Goal: Information Seeking & Learning: Learn about a topic

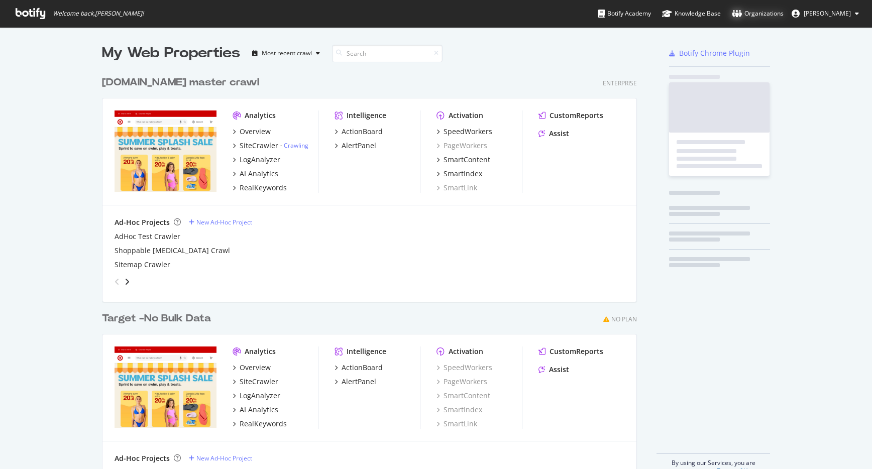
scroll to position [469, 872]
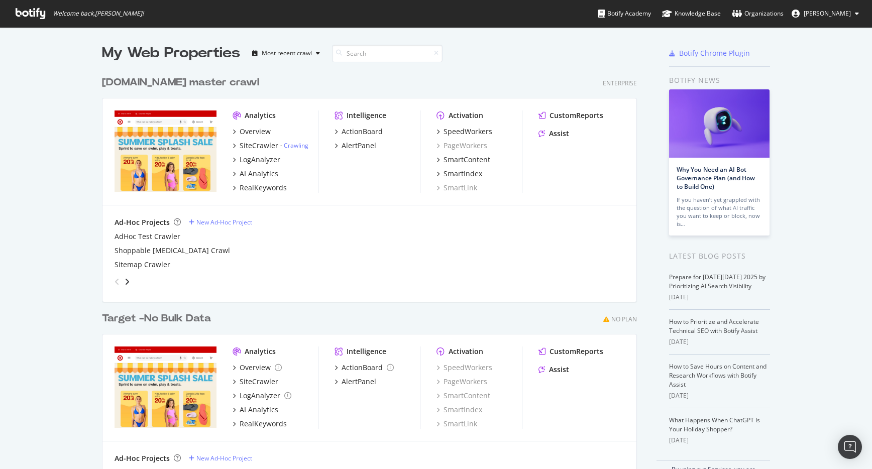
click at [273, 130] on div "Overview" at bounding box center [274, 132] width 85 height 10
click at [263, 131] on div "Overview" at bounding box center [255, 132] width 31 height 10
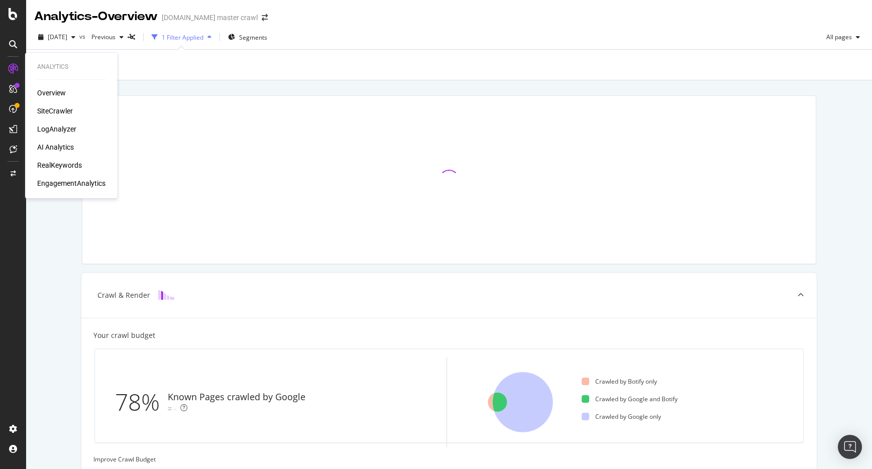
click at [77, 166] on div "RealKeywords" at bounding box center [59, 165] width 45 height 10
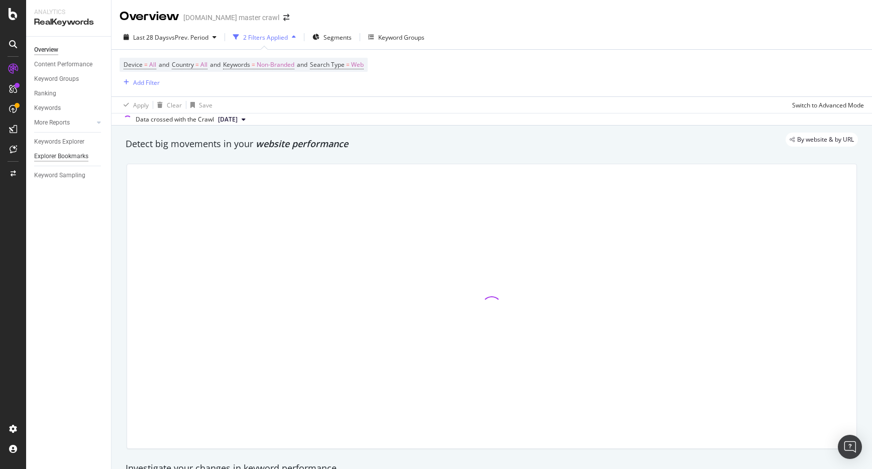
click at [69, 155] on div "Explorer Bookmarks" at bounding box center [61, 156] width 54 height 11
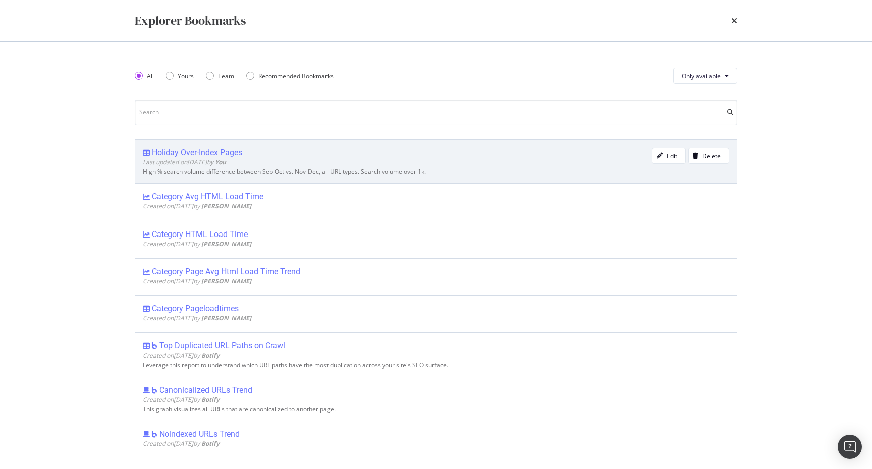
click at [225, 154] on div "Holiday Over-Index Pages" at bounding box center [197, 153] width 90 height 10
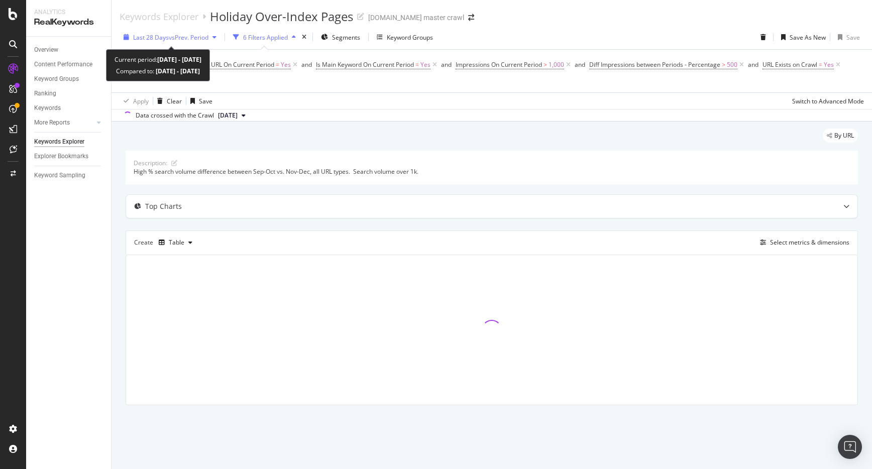
click at [178, 32] on div "Last 28 Days vs Prev. Period" at bounding box center [170, 37] width 101 height 15
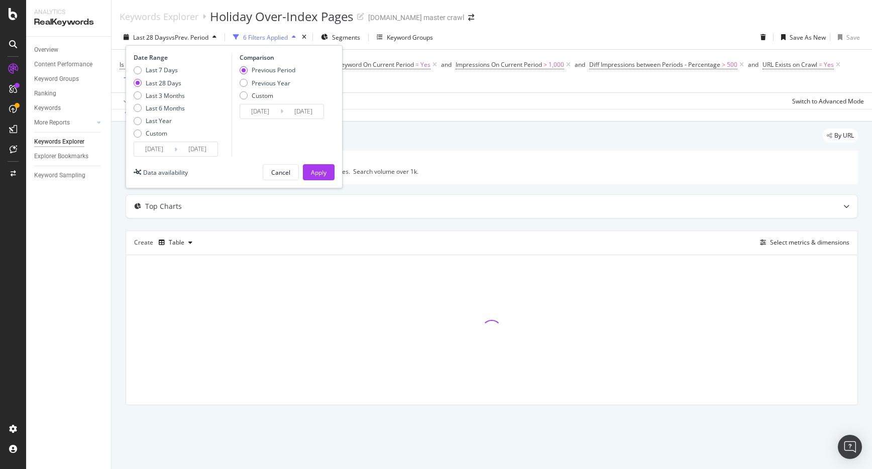
click at [164, 149] on input "2025/09/06" at bounding box center [154, 149] width 40 height 14
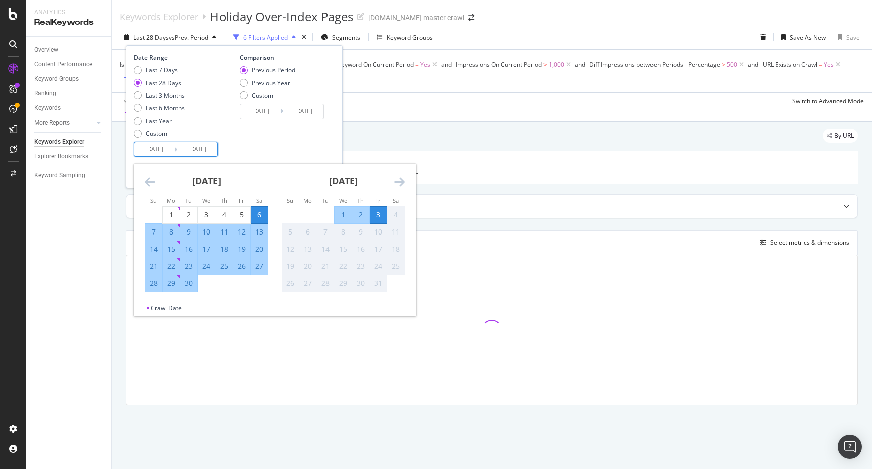
click at [151, 182] on icon "Move backward to switch to the previous month." at bounding box center [150, 182] width 11 height 12
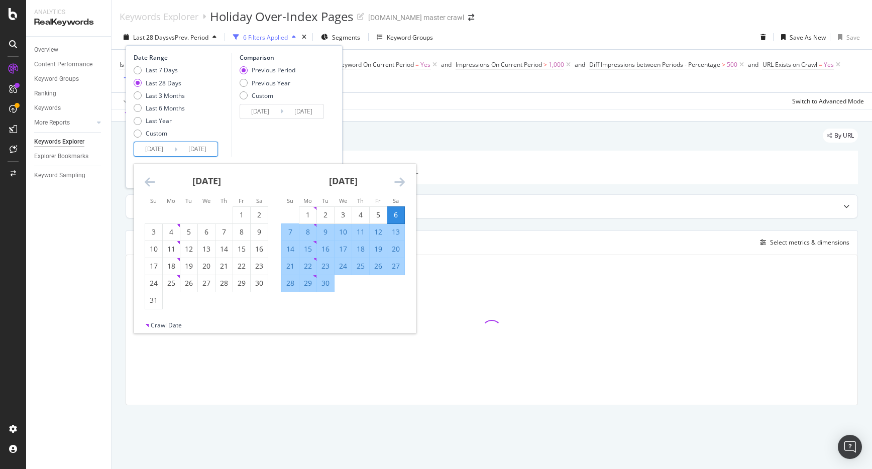
click at [151, 182] on icon "Move backward to switch to the previous month." at bounding box center [150, 182] width 11 height 12
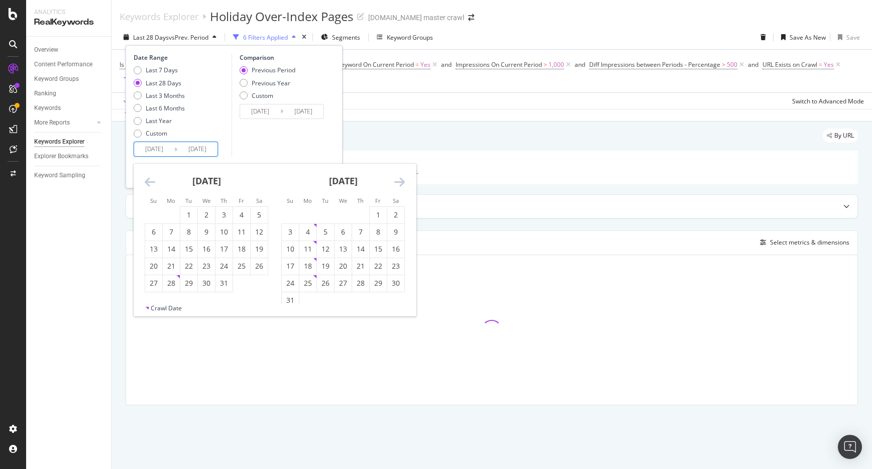
click at [151, 182] on icon "Move backward to switch to the previous month." at bounding box center [150, 182] width 11 height 12
click at [150, 181] on icon "Move backward to switch to the previous month." at bounding box center [150, 182] width 11 height 12
click at [151, 181] on icon "Move backward to switch to the previous month." at bounding box center [150, 182] width 11 height 12
click at [150, 181] on icon "Move backward to switch to the previous month." at bounding box center [150, 182] width 11 height 12
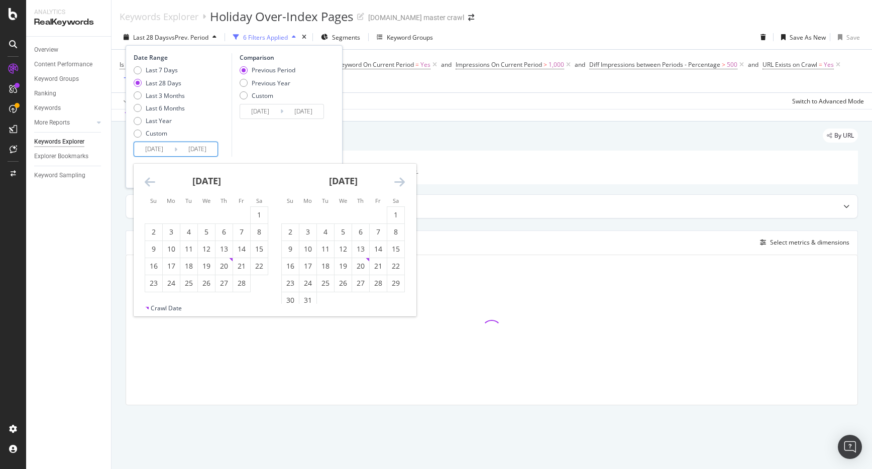
click at [150, 181] on icon "Move backward to switch to the previous month." at bounding box center [150, 182] width 11 height 12
click at [244, 213] on div "1" at bounding box center [241, 215] width 17 height 10
type input "2024/11/01"
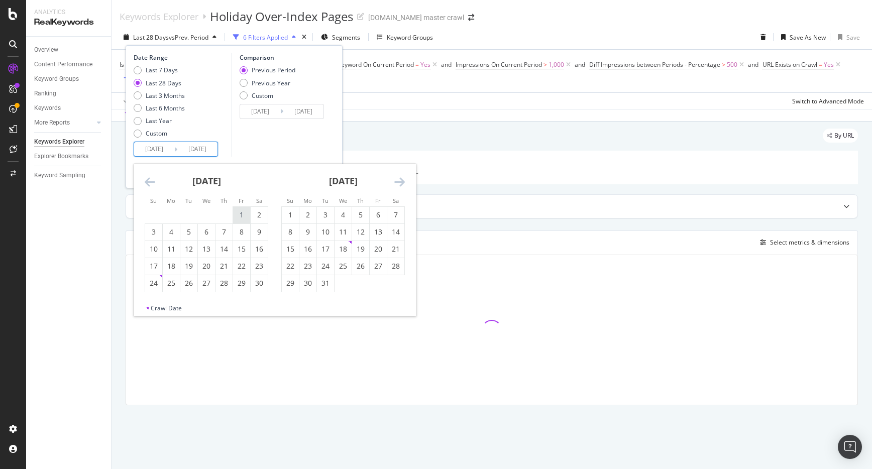
type input "2023/11/30"
type input "2024/10/31"
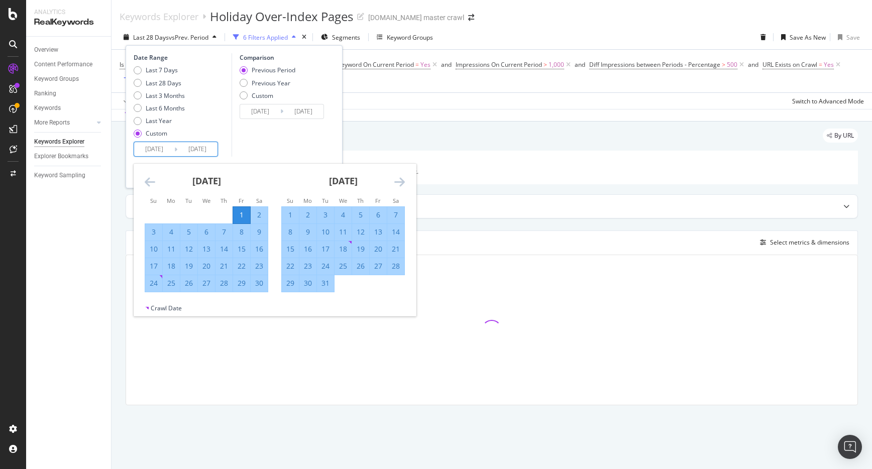
click at [331, 287] on div "31" at bounding box center [325, 283] width 17 height 10
type input "2024/12/31"
type input "2024/09/01"
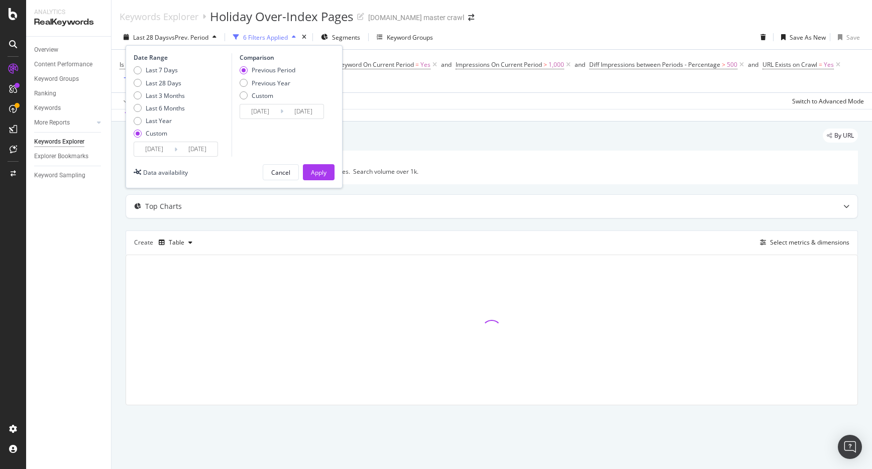
click at [246, 70] on div "Previous Period" at bounding box center [244, 70] width 8 height 8
click at [321, 172] on div "Apply" at bounding box center [319, 172] width 16 height 9
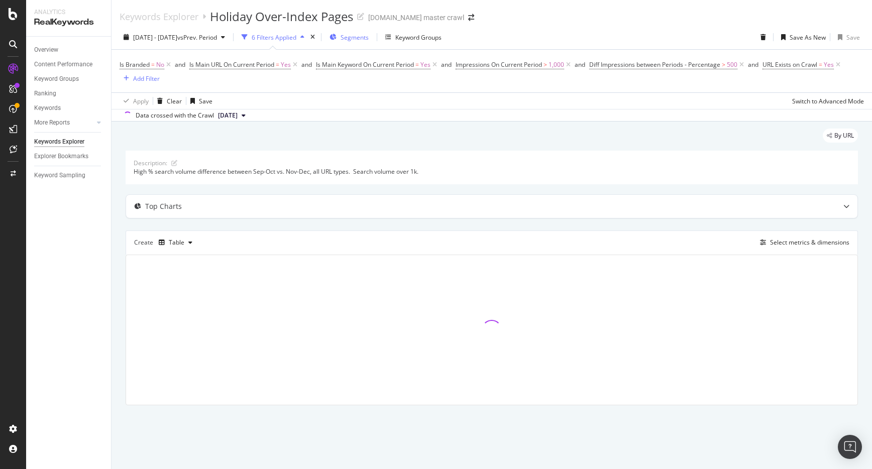
click at [369, 39] on span "Segments" at bounding box center [354, 37] width 28 height 9
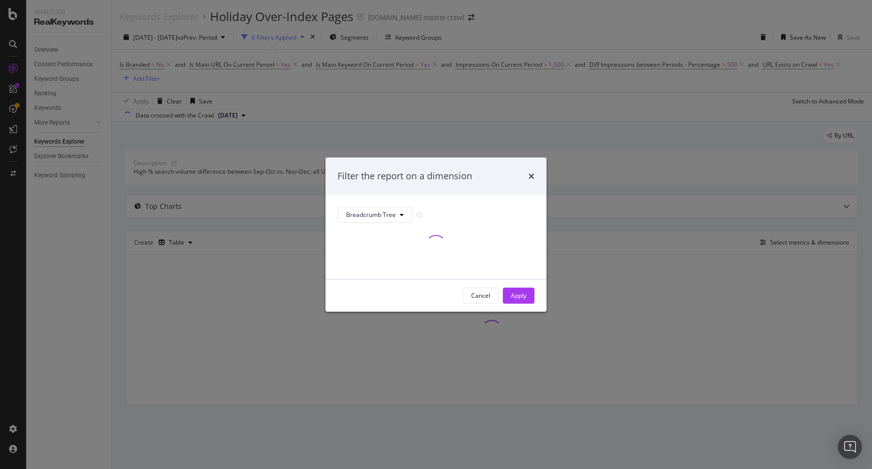
click at [487, 295] on div "Cancel" at bounding box center [480, 295] width 19 height 9
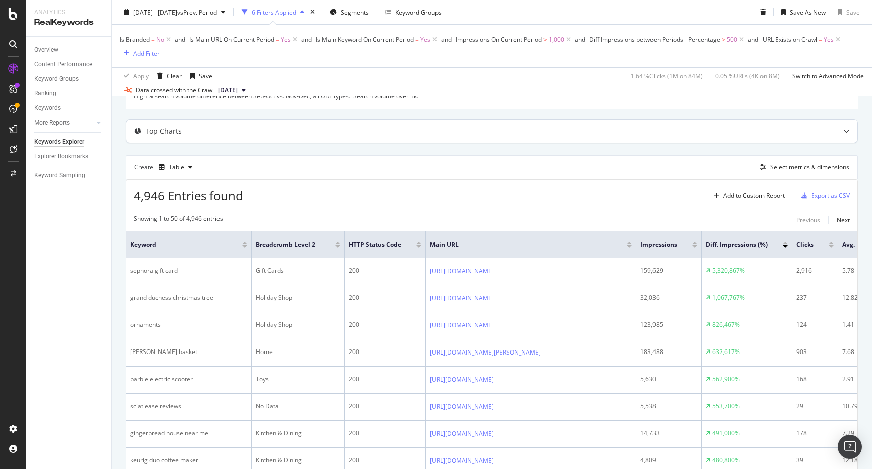
scroll to position [84, 0]
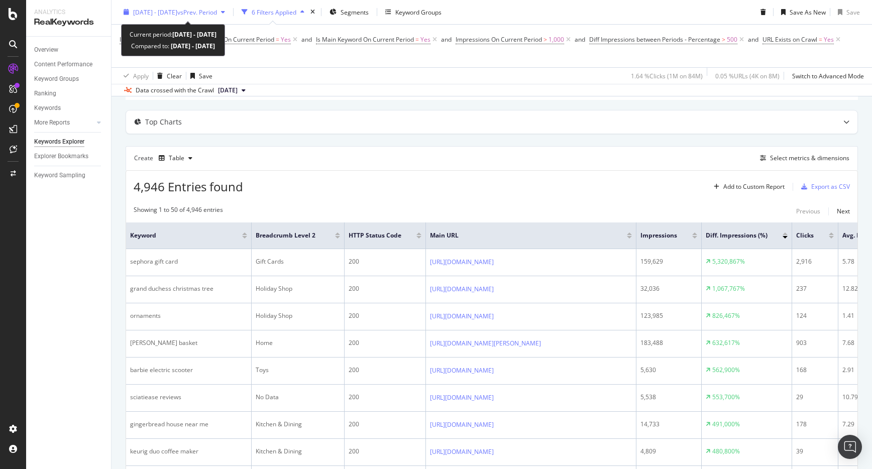
click at [217, 12] on span "vs Prev. Period" at bounding box center [197, 12] width 40 height 9
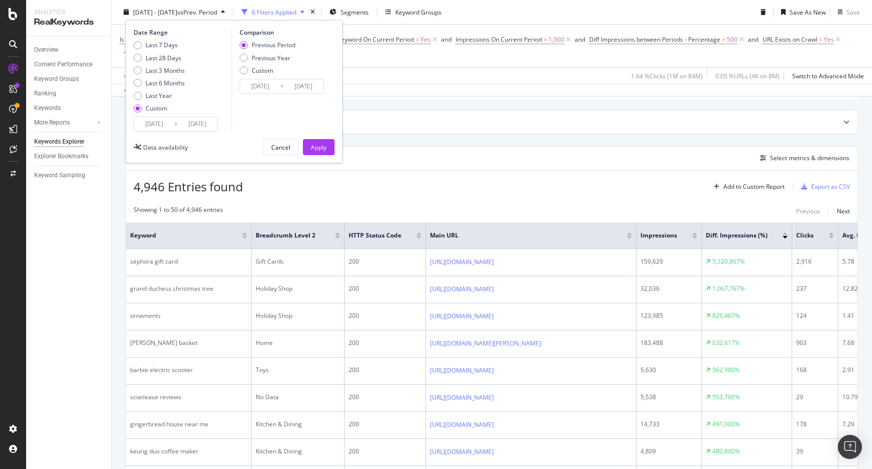
click at [310, 227] on th "Breadcrumb Level 2" at bounding box center [298, 235] width 93 height 27
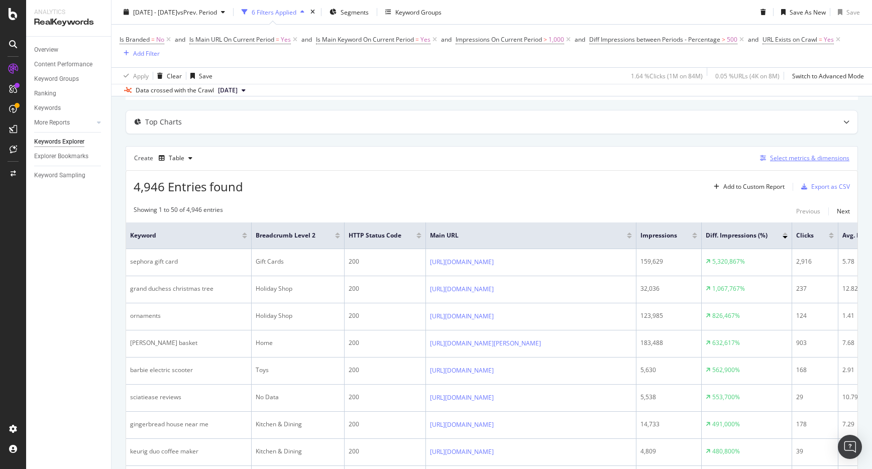
click at [793, 158] on div "Select metrics & dimensions" at bounding box center [809, 158] width 79 height 9
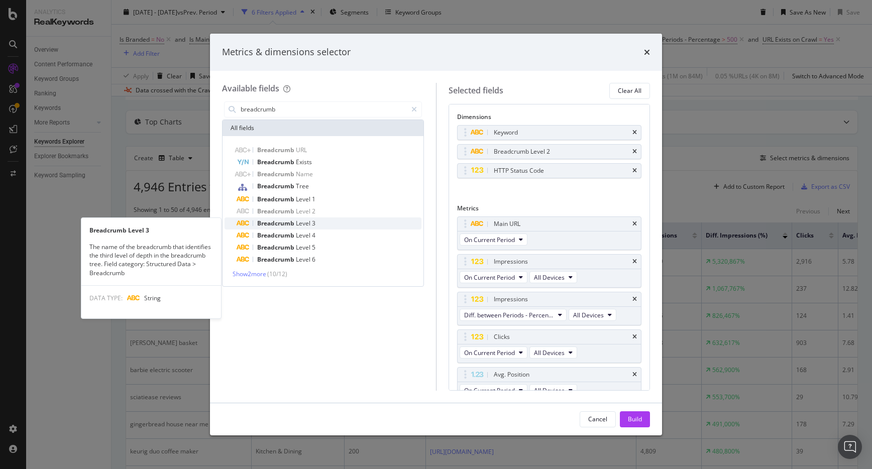
type input "breadcrumb"
click at [287, 219] on span "Breadcrumb" at bounding box center [276, 223] width 39 height 9
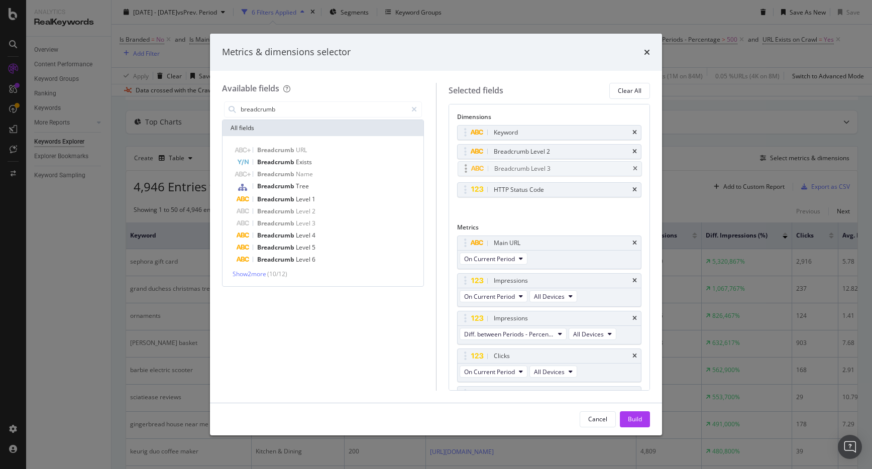
drag, startPoint x: 466, startPoint y: 189, endPoint x: 466, endPoint y: 166, distance: 23.1
click at [466, 166] on body "Analytics RealKeywords Overview Content Performance Keyword Groups Ranking Keyw…" at bounding box center [436, 234] width 872 height 469
click at [636, 190] on icon "times" at bounding box center [634, 190] width 5 height 6
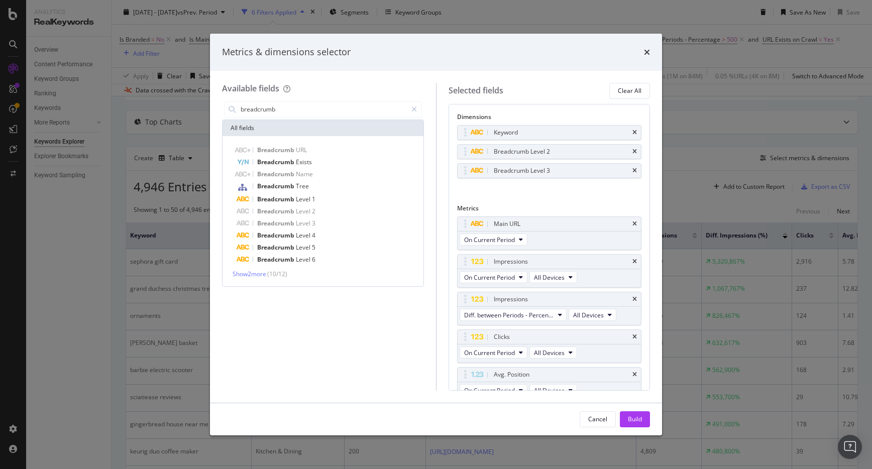
click at [642, 414] on button "Build" at bounding box center [635, 419] width 30 height 16
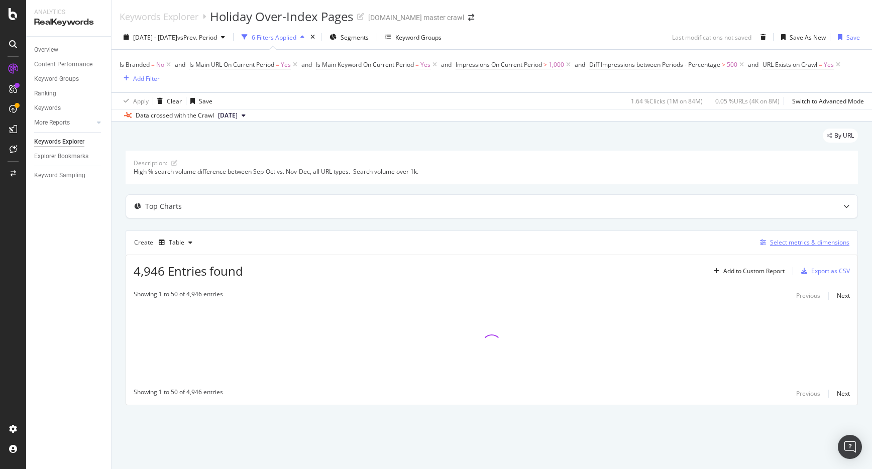
click at [814, 244] on div "Select metrics & dimensions" at bounding box center [809, 242] width 79 height 9
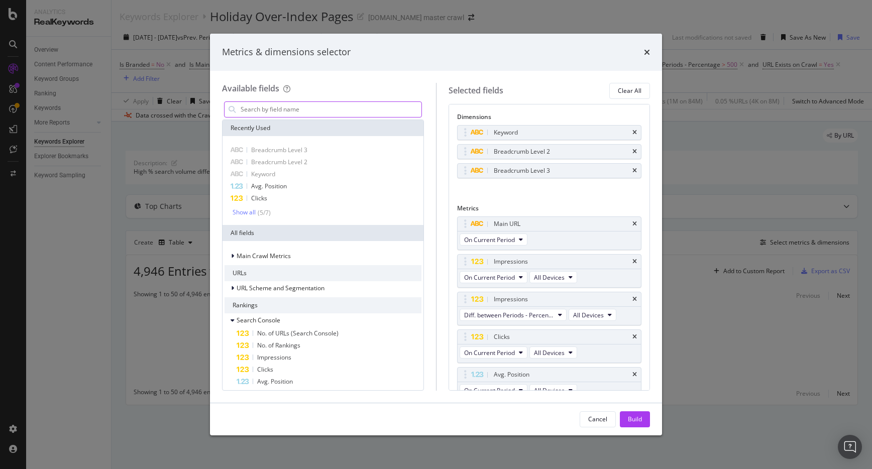
click at [310, 114] on input "modal" at bounding box center [331, 109] width 182 height 15
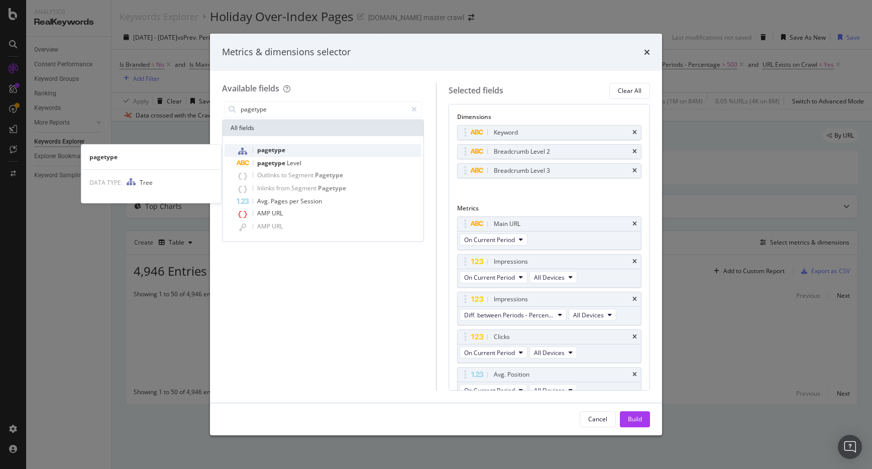
type input "pagetype"
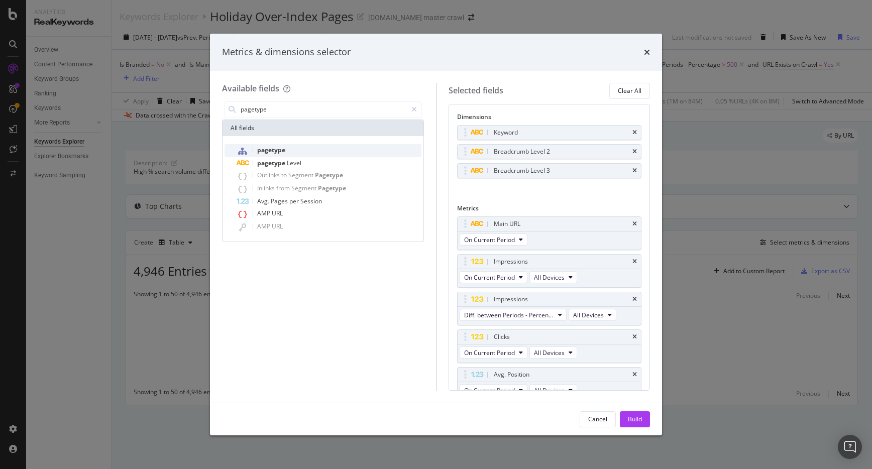
click at [308, 152] on div "pagetype" at bounding box center [329, 150] width 185 height 13
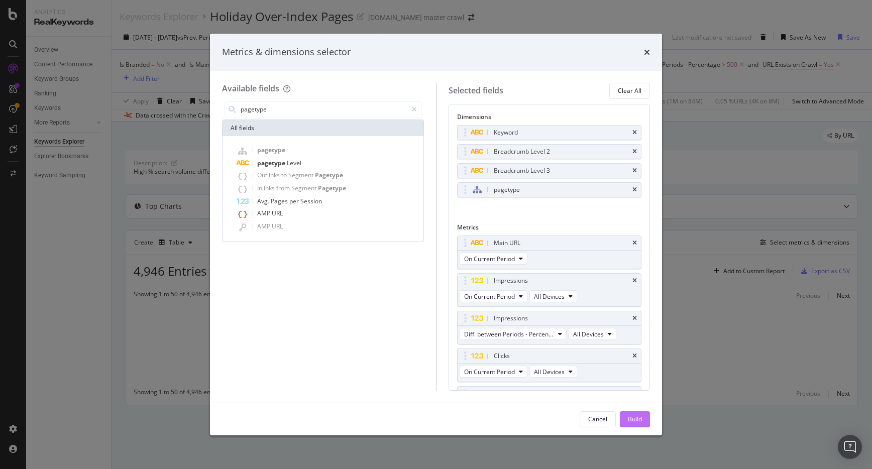
click at [636, 415] on div "Build" at bounding box center [635, 419] width 14 height 9
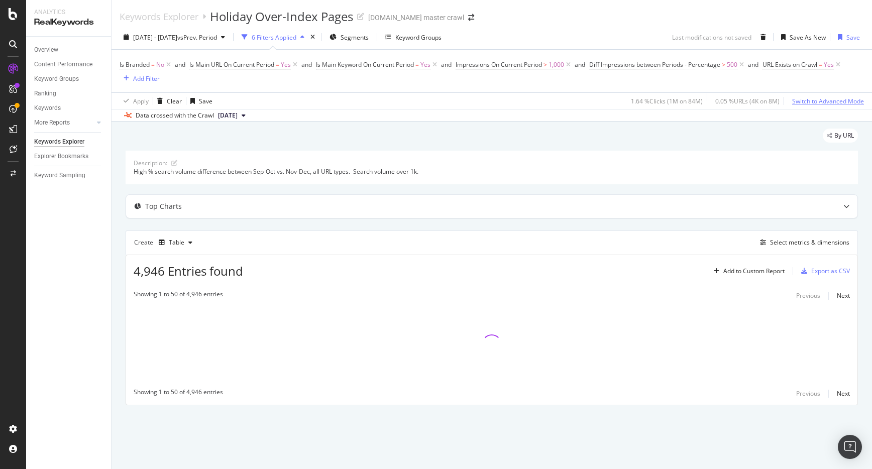
click at [829, 100] on div "Switch to Advanced Mode" at bounding box center [828, 101] width 72 height 9
click at [822, 243] on div "Select metrics & dimensions" at bounding box center [809, 242] width 79 height 9
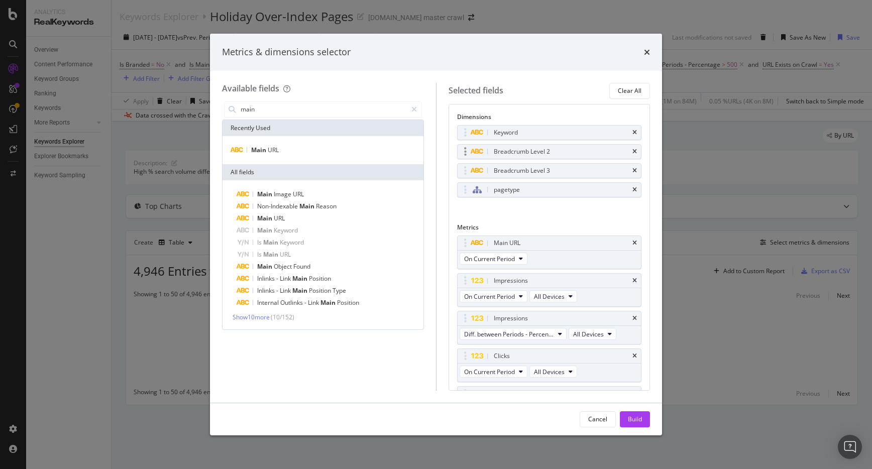
drag, startPoint x: 635, startPoint y: 130, endPoint x: 617, endPoint y: 129, distance: 18.1
click at [635, 130] on icon "times" at bounding box center [634, 133] width 5 height 6
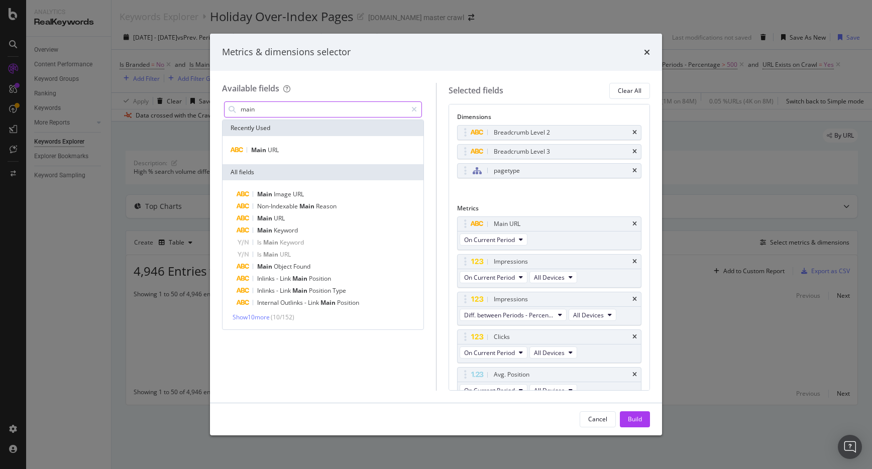
click at [339, 111] on input "main" at bounding box center [323, 109] width 167 height 15
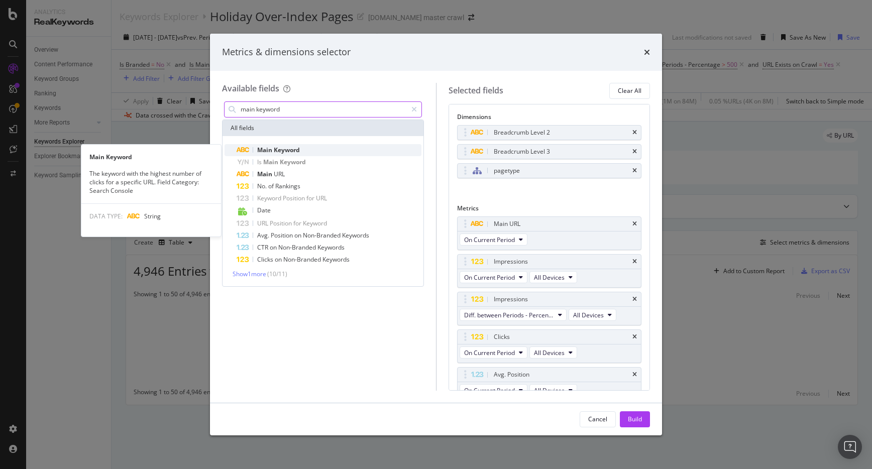
type input "main keyword"
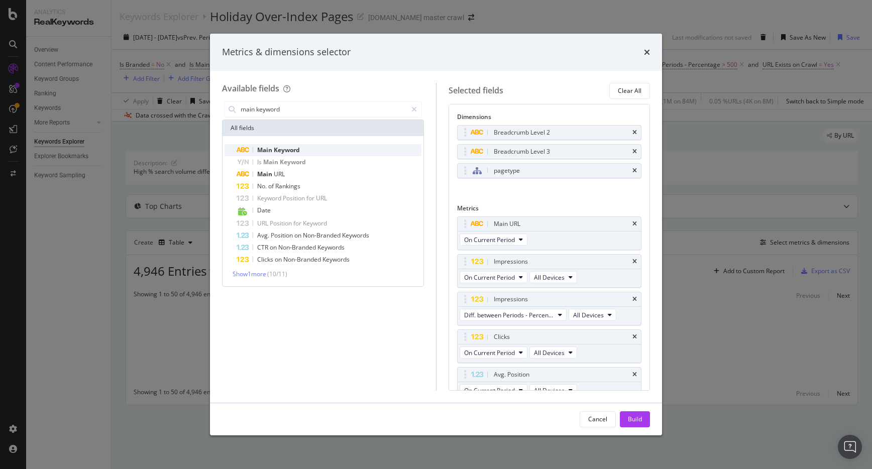
click at [316, 151] on div "Main Keyword" at bounding box center [329, 150] width 185 height 12
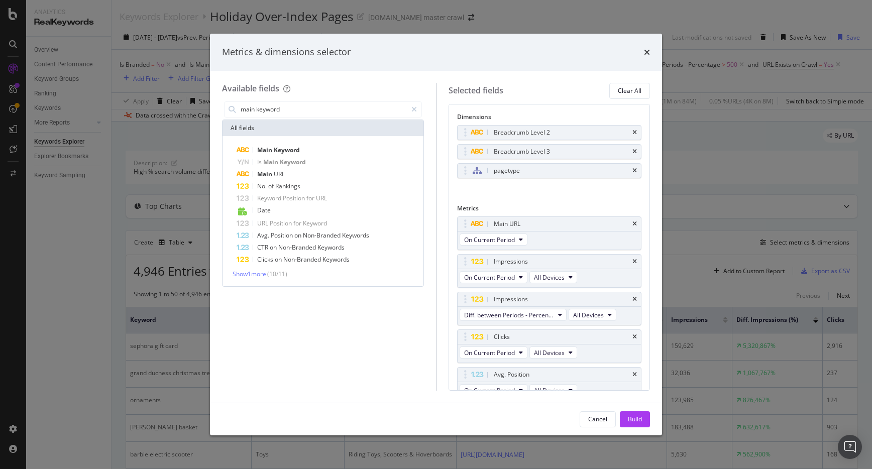
click at [643, 419] on button "Build" at bounding box center [635, 419] width 30 height 16
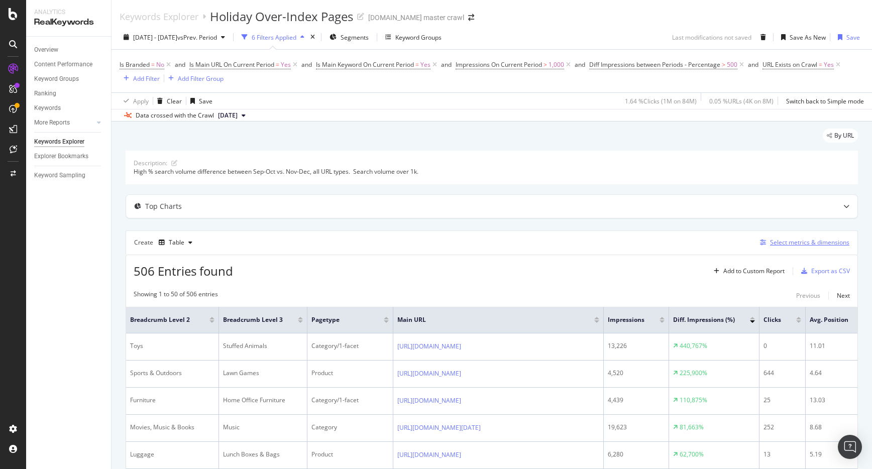
click at [785, 241] on div "Select metrics & dimensions" at bounding box center [809, 242] width 79 height 9
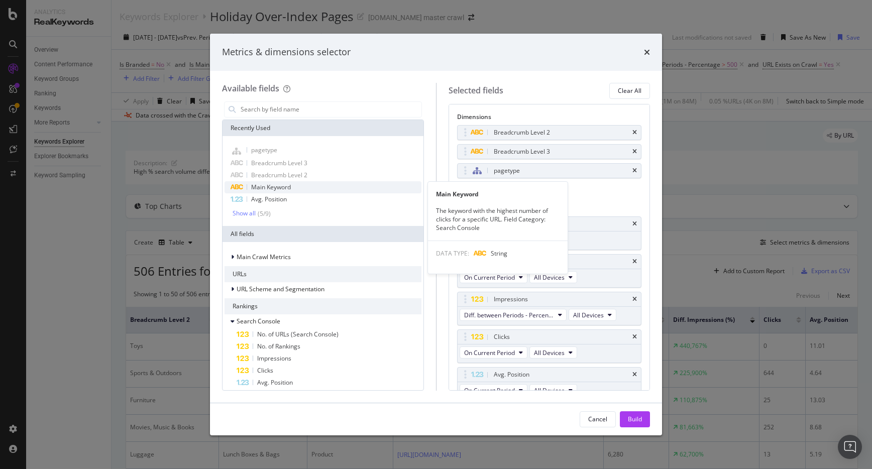
click at [309, 187] on div "Main Keyword" at bounding box center [322, 187] width 197 height 12
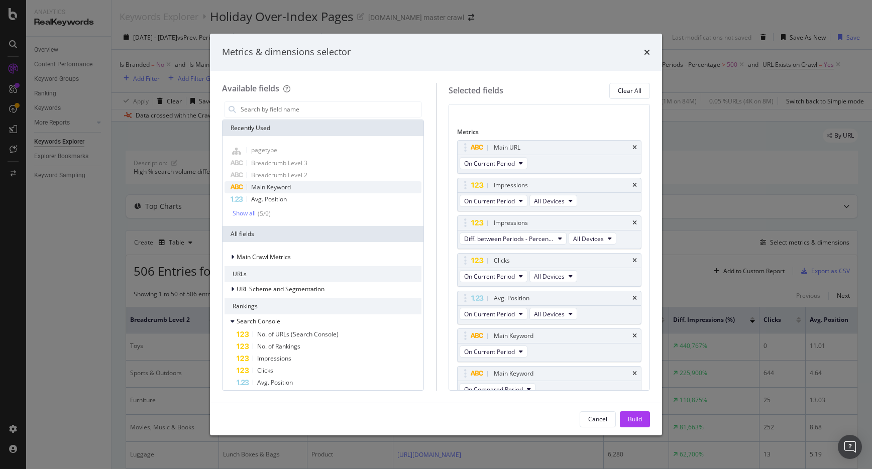
scroll to position [86, 0]
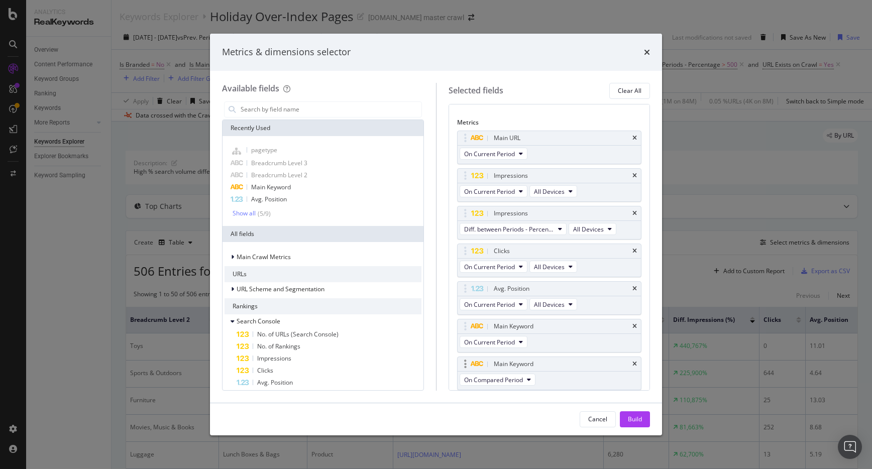
click at [638, 365] on div "Main Keyword" at bounding box center [549, 364] width 184 height 14
click at [636, 325] on icon "times" at bounding box center [634, 326] width 5 height 6
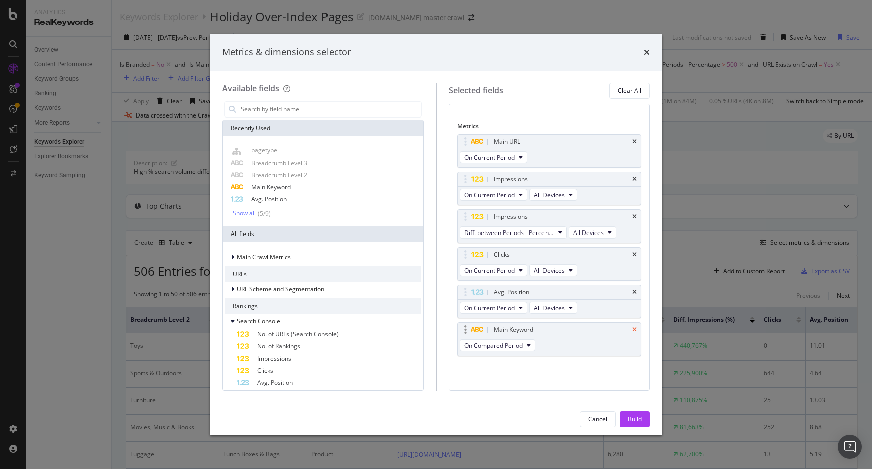
click at [635, 329] on icon "times" at bounding box center [634, 330] width 5 height 6
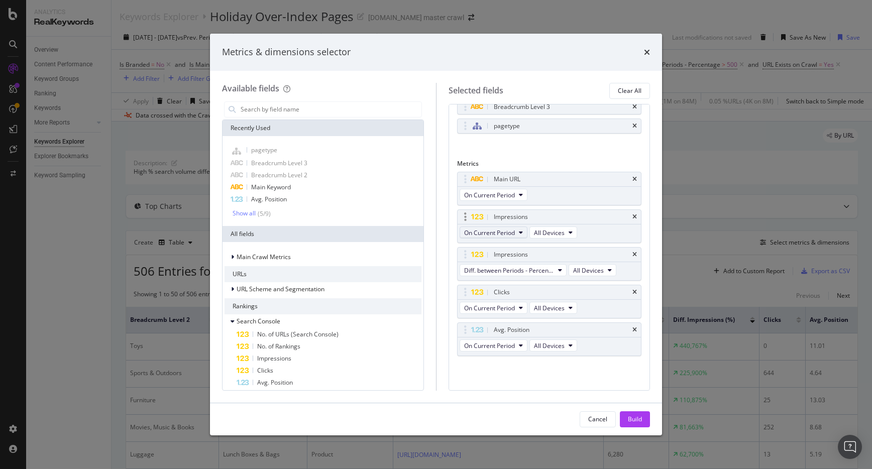
scroll to position [0, 0]
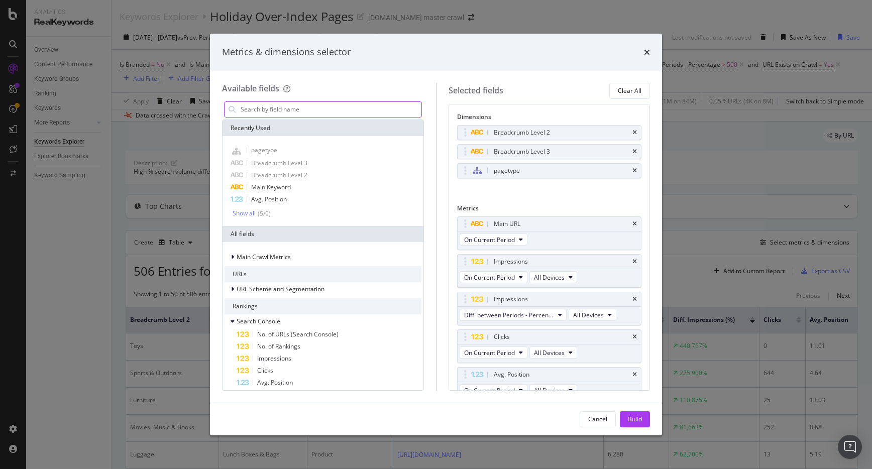
click at [306, 106] on input "modal" at bounding box center [331, 109] width 182 height 15
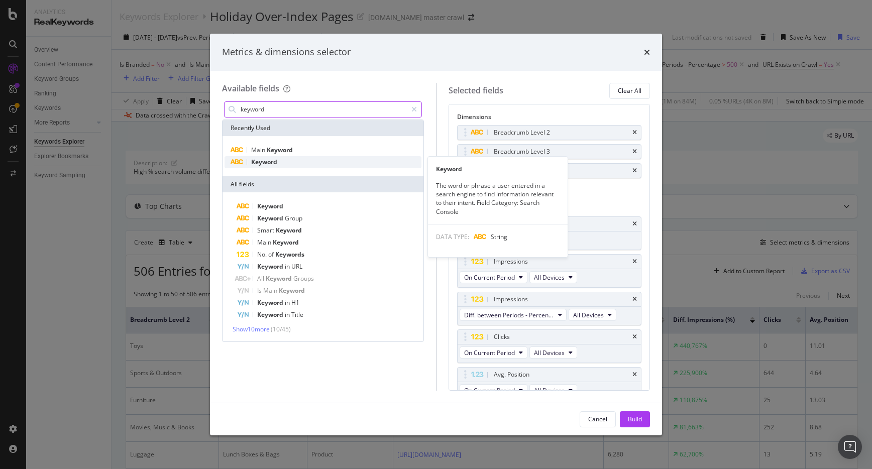
type input "keyword"
click at [327, 159] on div "Keyword" at bounding box center [322, 162] width 197 height 12
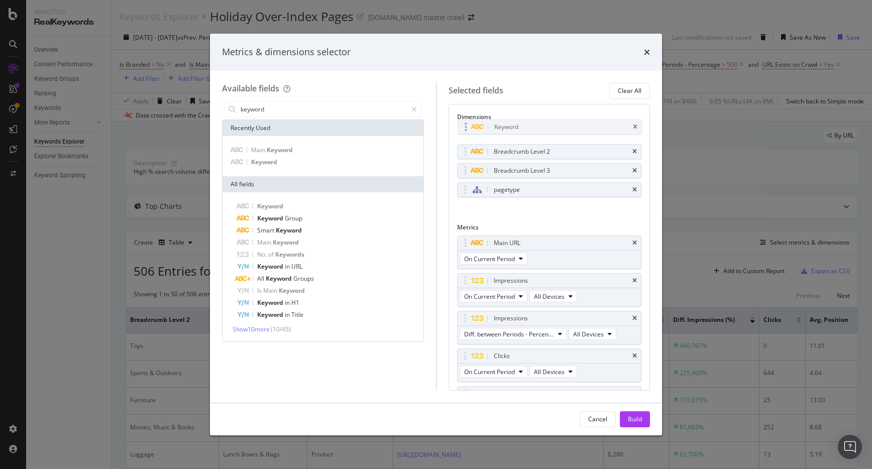
drag, startPoint x: 464, startPoint y: 189, endPoint x: 465, endPoint y: 128, distance: 61.3
click at [465, 128] on body "Analytics RealKeywords Overview Content Performance Keyword Groups Ranking Keyw…" at bounding box center [436, 234] width 872 height 469
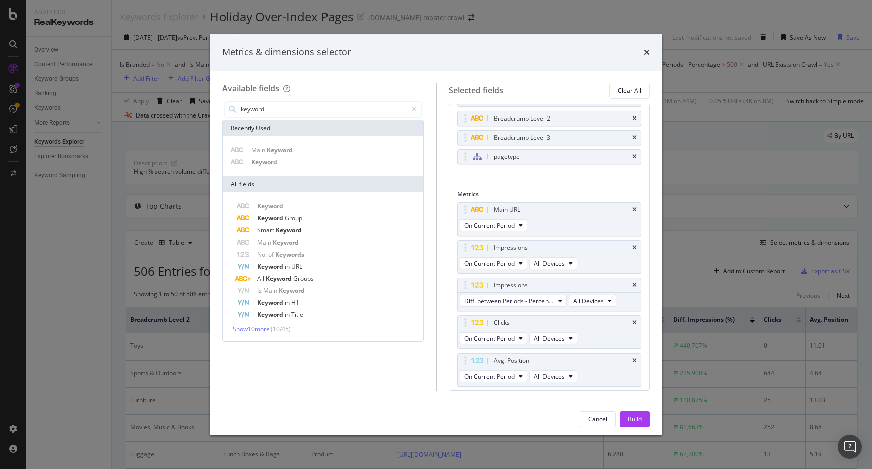
scroll to position [63, 0]
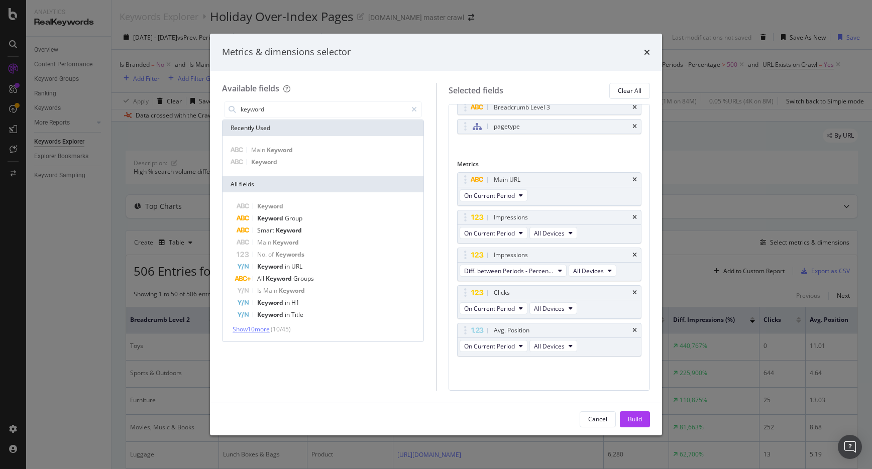
click at [270, 329] on span "Show 10 more" at bounding box center [250, 329] width 37 height 9
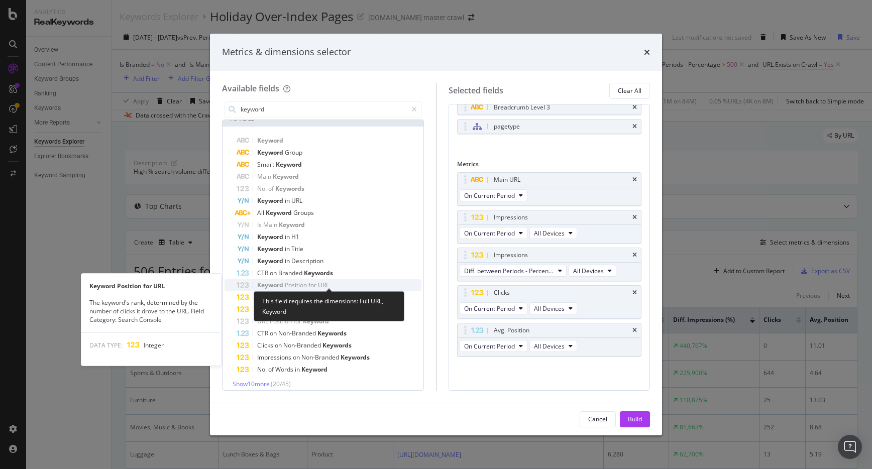
scroll to position [72, 0]
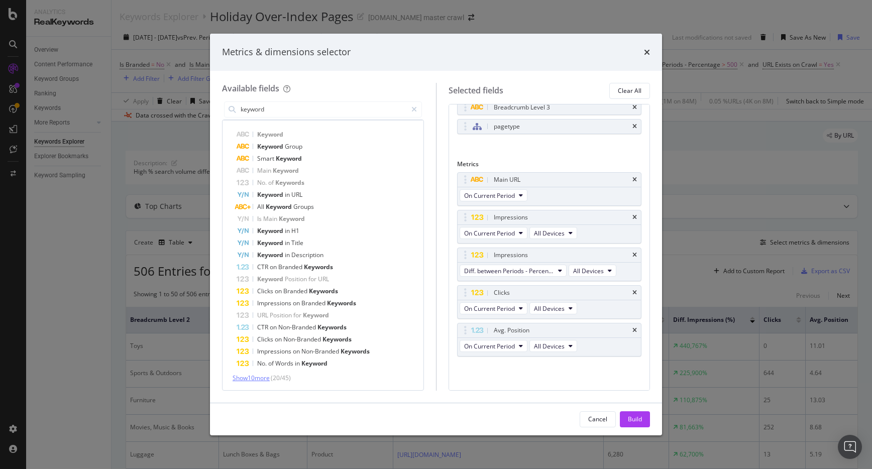
click at [262, 375] on span "Show 10 more" at bounding box center [250, 378] width 37 height 9
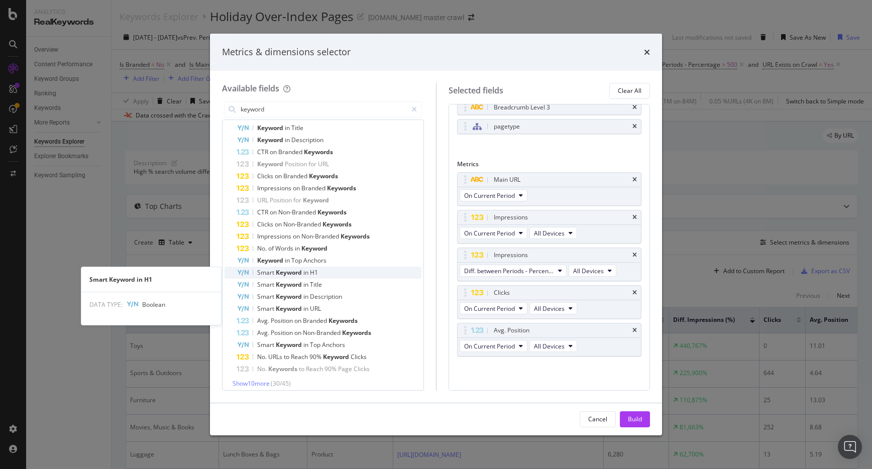
scroll to position [192, 0]
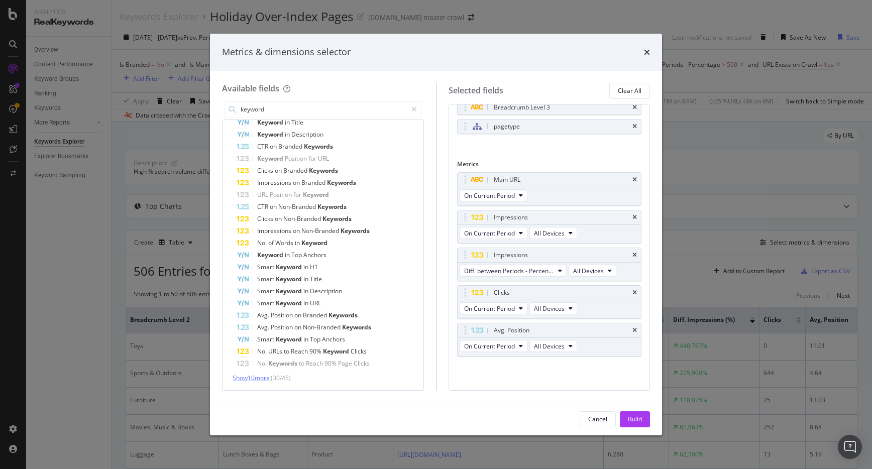
click at [245, 379] on span "Show 10 more" at bounding box center [250, 378] width 37 height 9
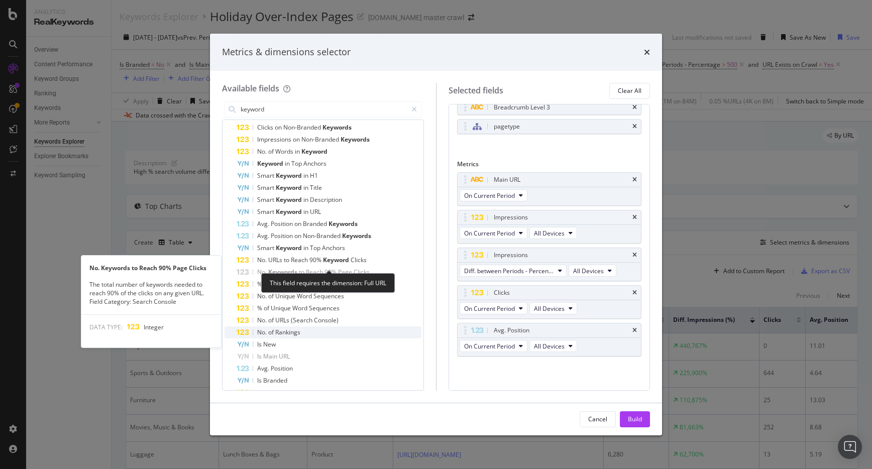
scroll to position [313, 0]
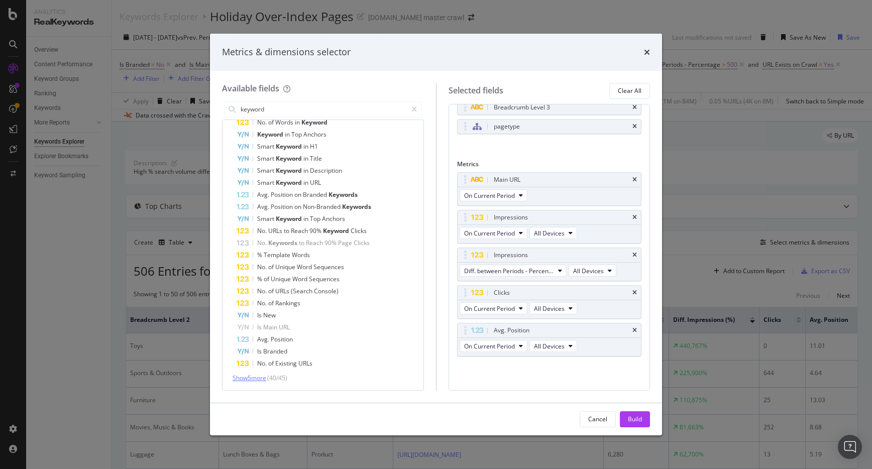
click at [251, 380] on span "Show 5 more" at bounding box center [249, 378] width 34 height 9
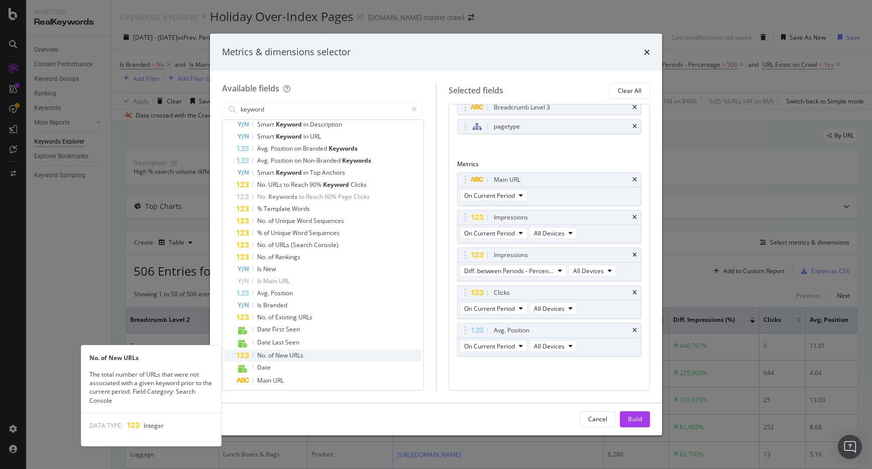
scroll to position [364, 0]
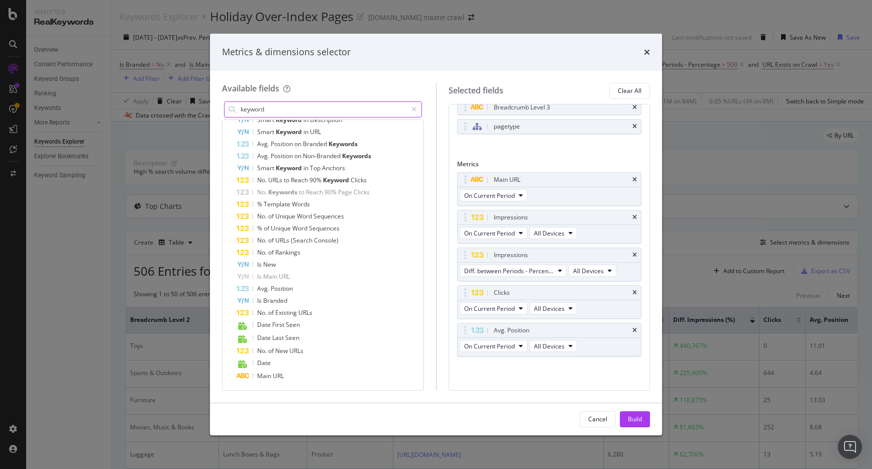
click at [416, 109] on icon "modal" at bounding box center [414, 109] width 6 height 7
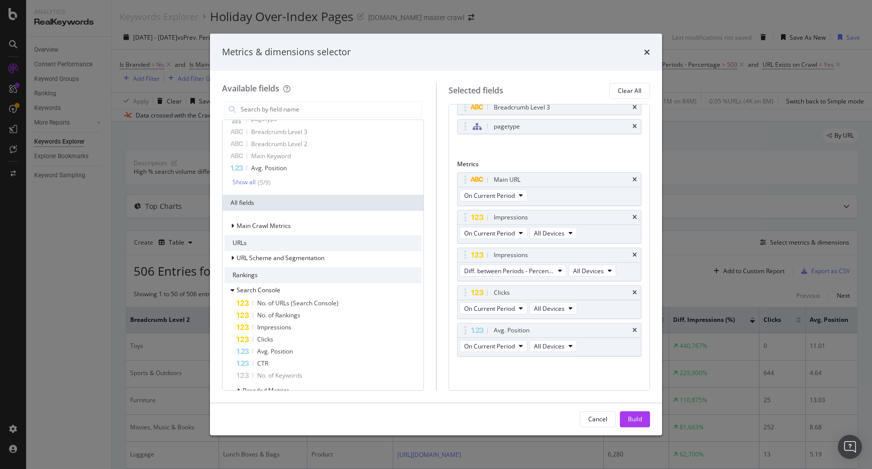
scroll to position [33, 0]
click at [266, 221] on span "Main Crawl Metrics" at bounding box center [264, 224] width 54 height 9
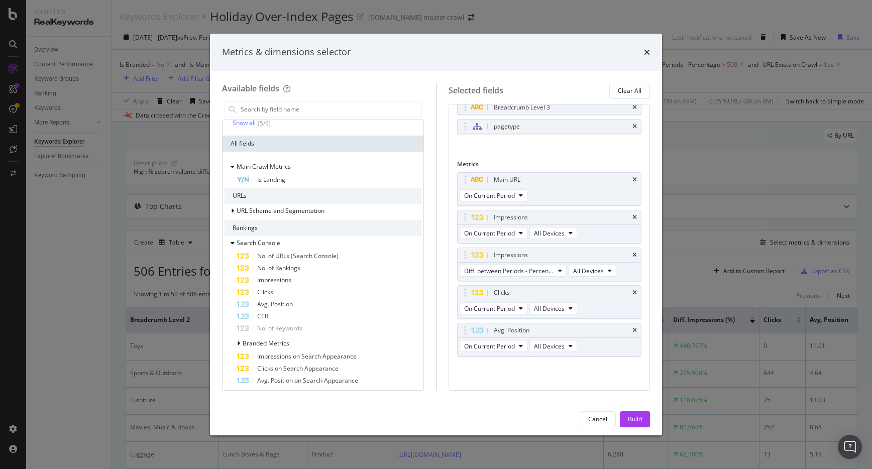
scroll to position [130, 0]
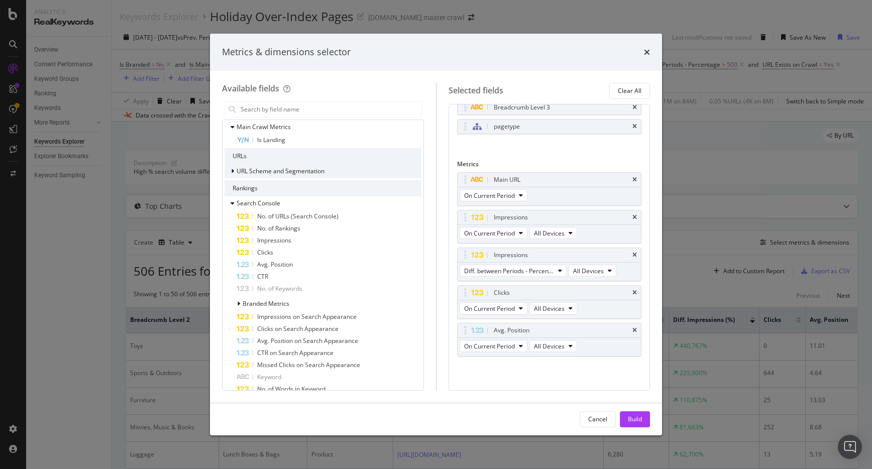
click at [294, 167] on span "URL Scheme and Segmentation" at bounding box center [281, 171] width 88 height 9
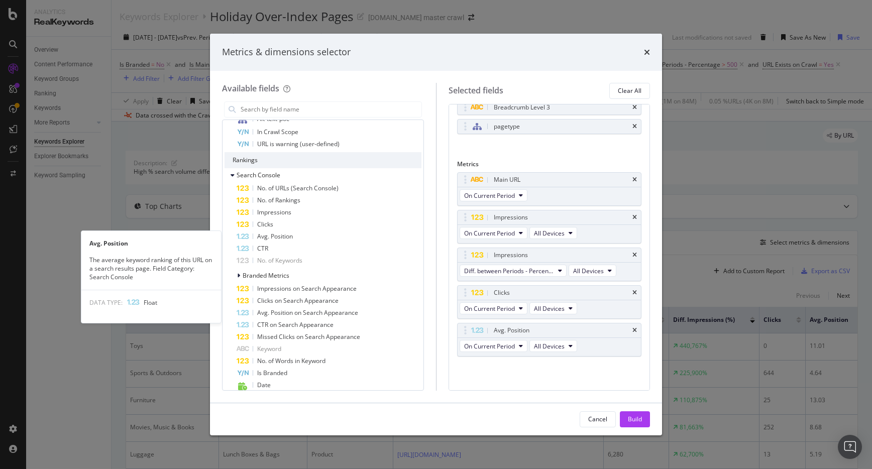
scroll to position [813, 0]
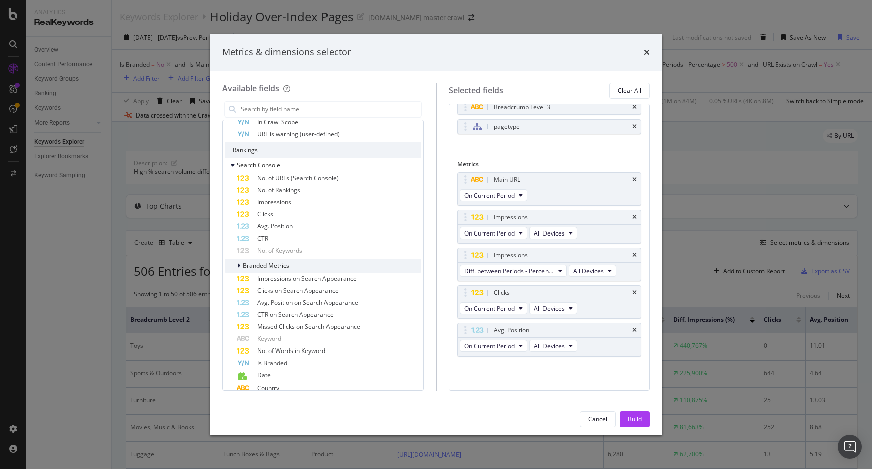
click at [274, 267] on span "Branded Metrics" at bounding box center [266, 265] width 47 height 9
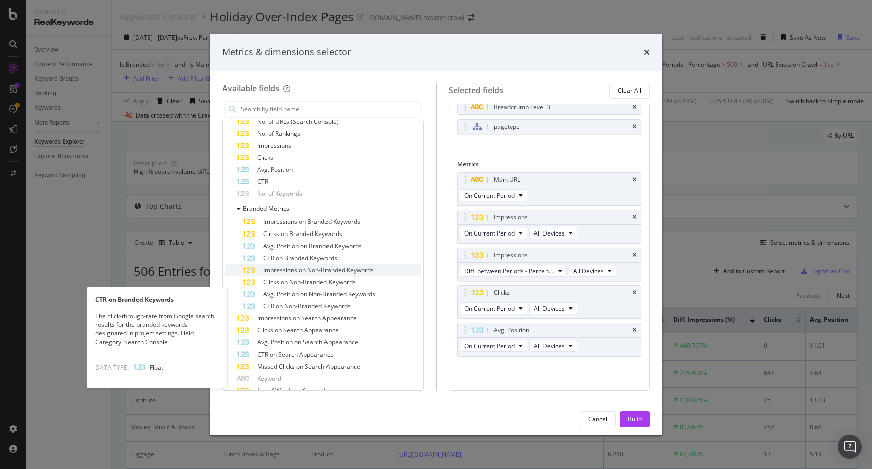
scroll to position [805, 0]
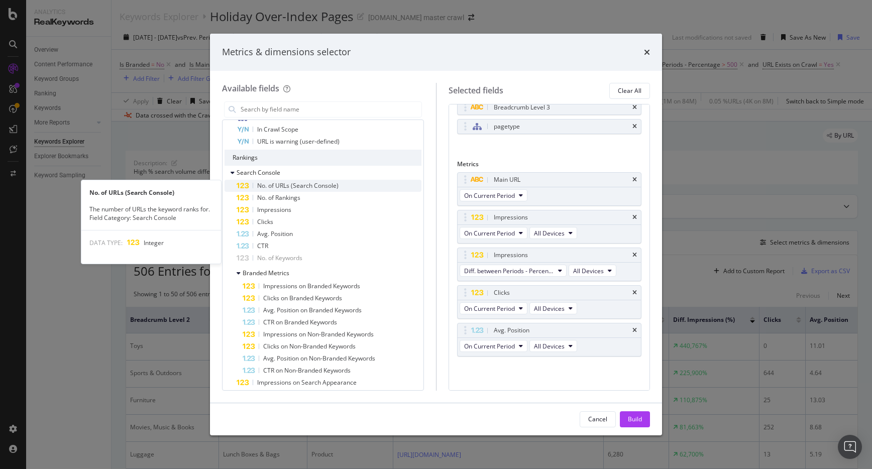
click at [385, 184] on div "No. of URLs (Search Console)" at bounding box center [329, 186] width 185 height 12
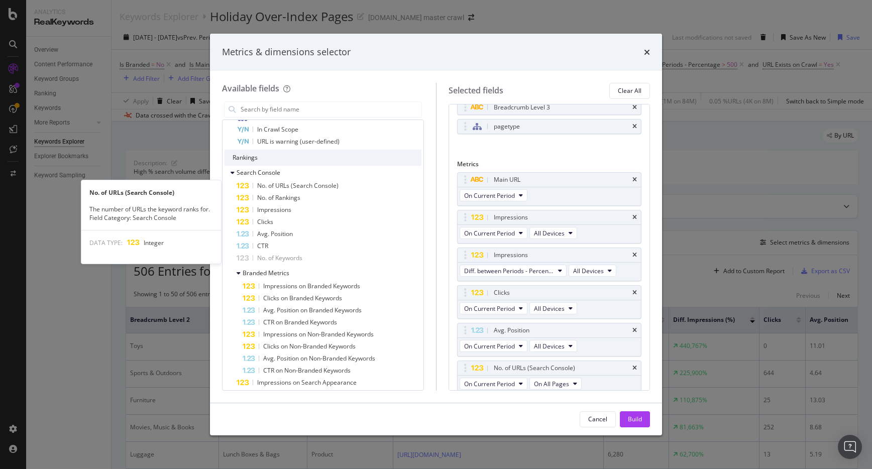
scroll to position [67, 0]
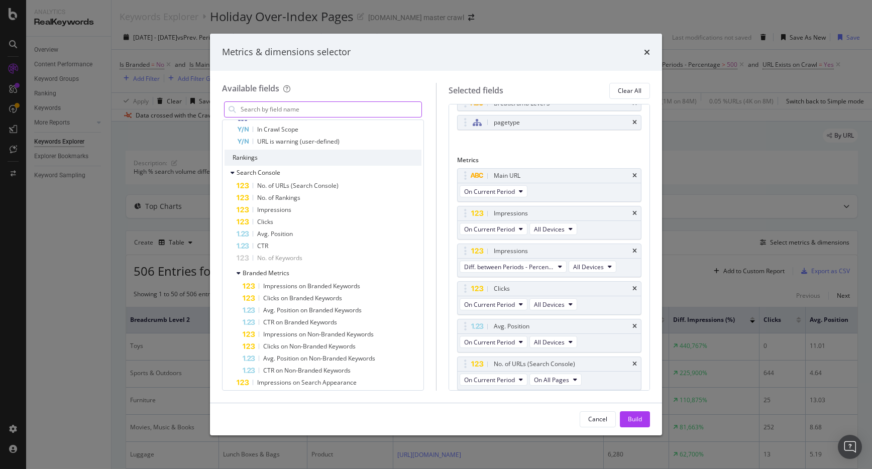
click at [338, 111] on input "modal" at bounding box center [331, 109] width 182 height 15
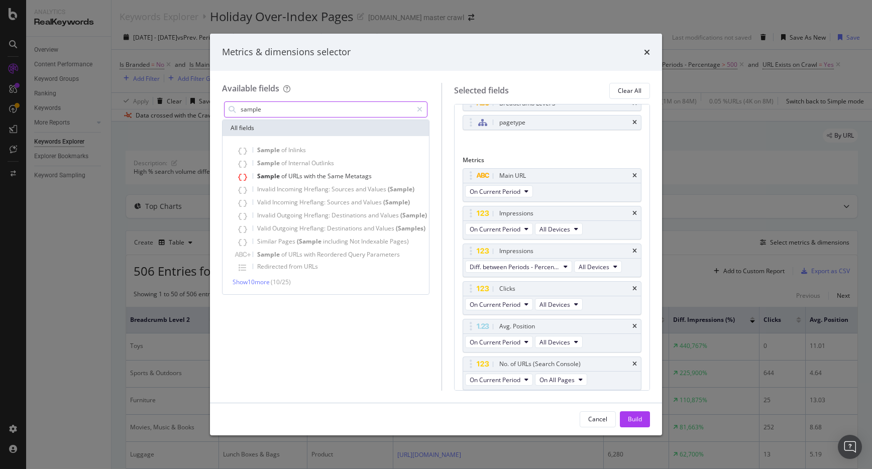
scroll to position [0, 0]
type input "sample"
click at [263, 284] on span "Show 10 more" at bounding box center [250, 282] width 37 height 9
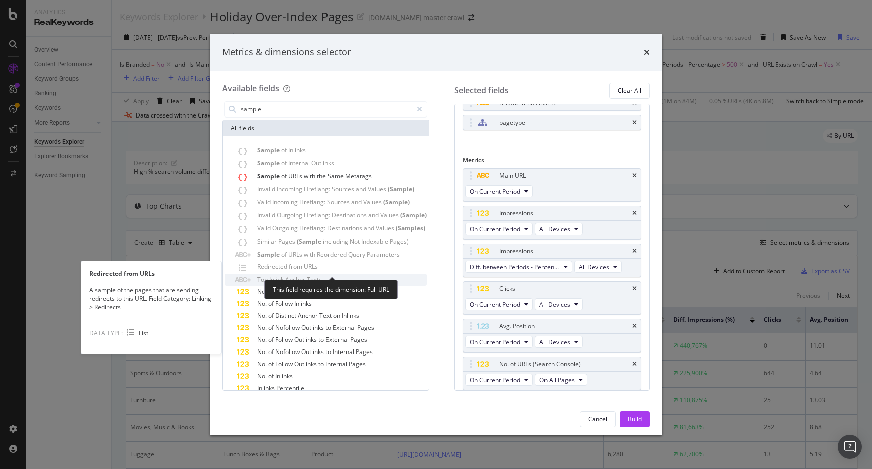
scroll to position [25, 0]
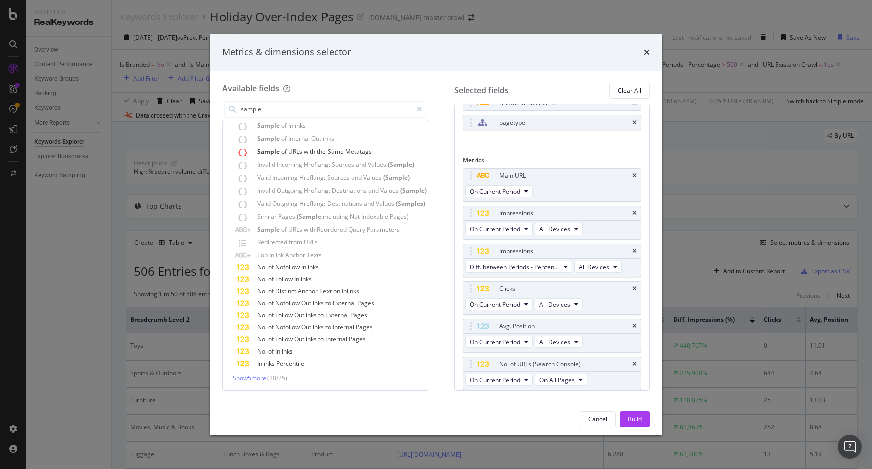
click at [256, 381] on span "Show 5 more" at bounding box center [249, 378] width 34 height 9
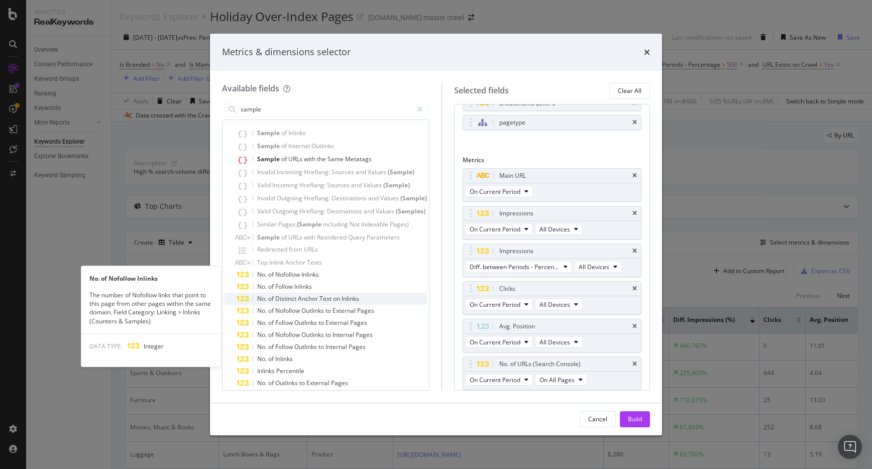
scroll to position [72, 0]
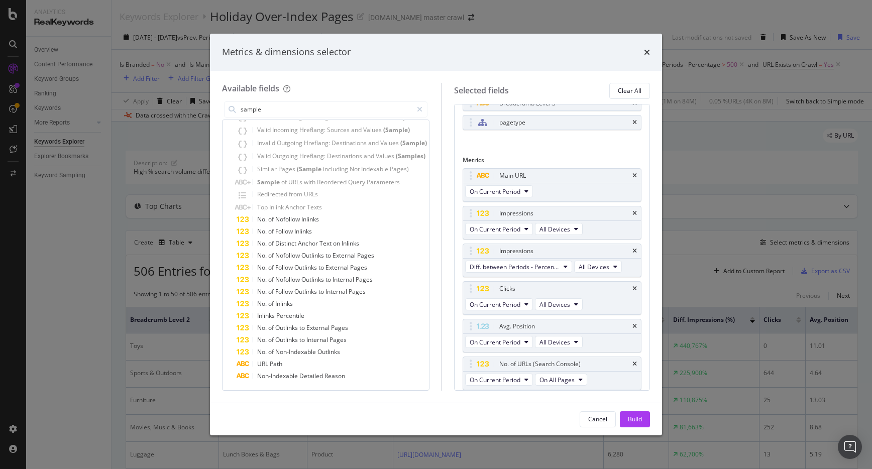
click at [635, 362] on icon "times" at bounding box center [634, 364] width 5 height 6
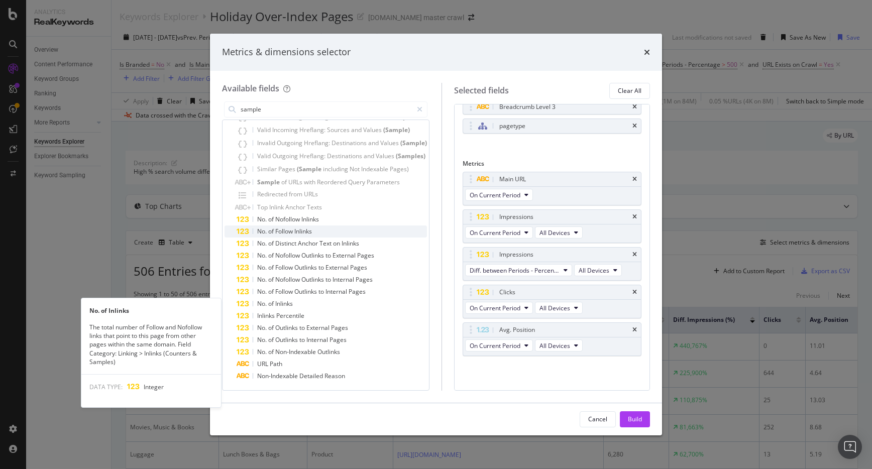
scroll to position [0, 0]
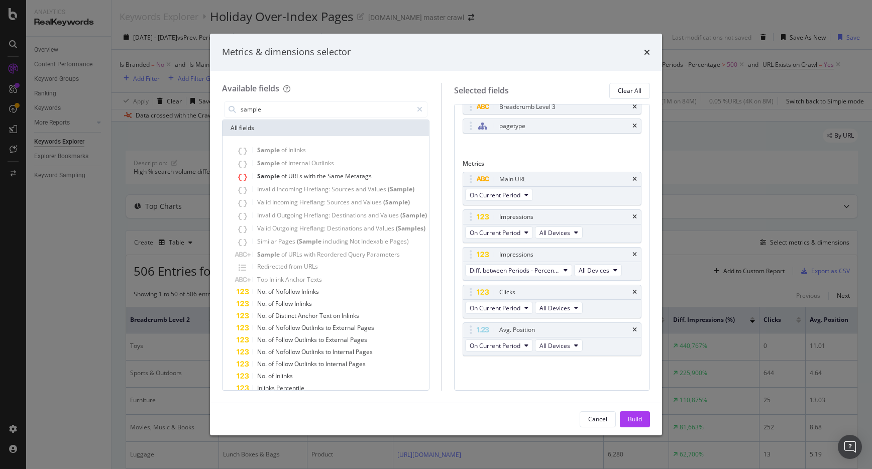
click at [648, 49] on icon "times" at bounding box center [647, 52] width 6 height 8
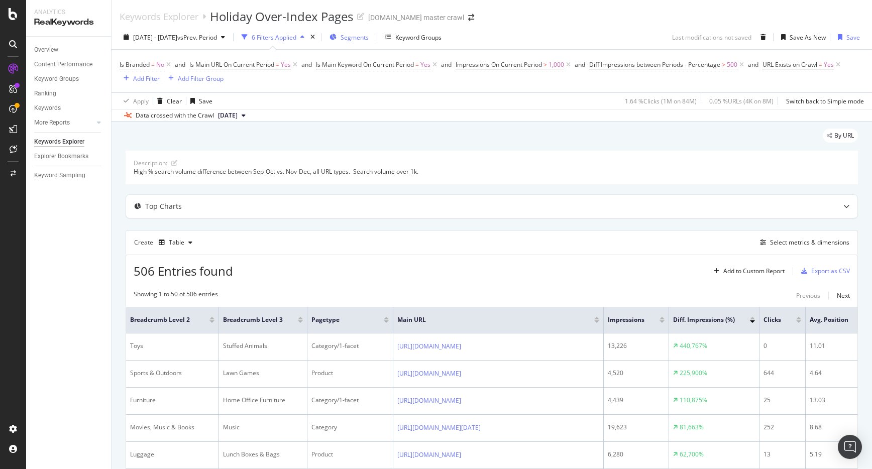
click at [369, 37] on span "Segments" at bounding box center [354, 37] width 28 height 9
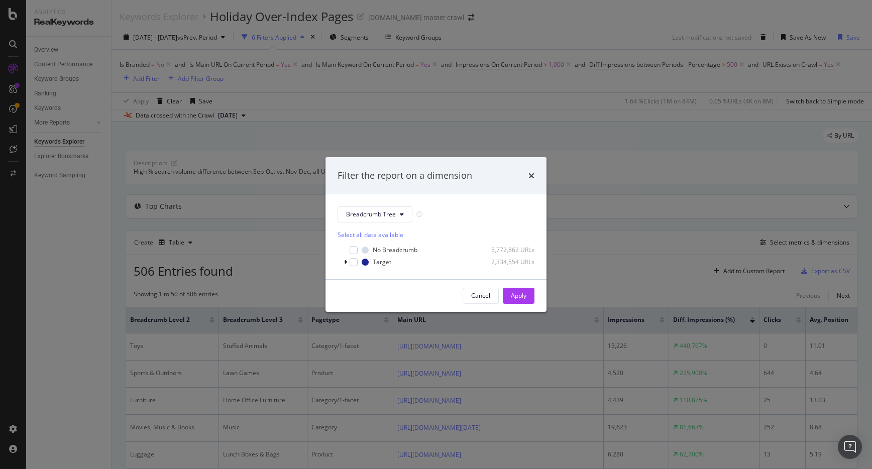
click at [456, 50] on div "Filter the report on a dimension Breadcrumb Tree Select all data available No B…" at bounding box center [436, 234] width 872 height 469
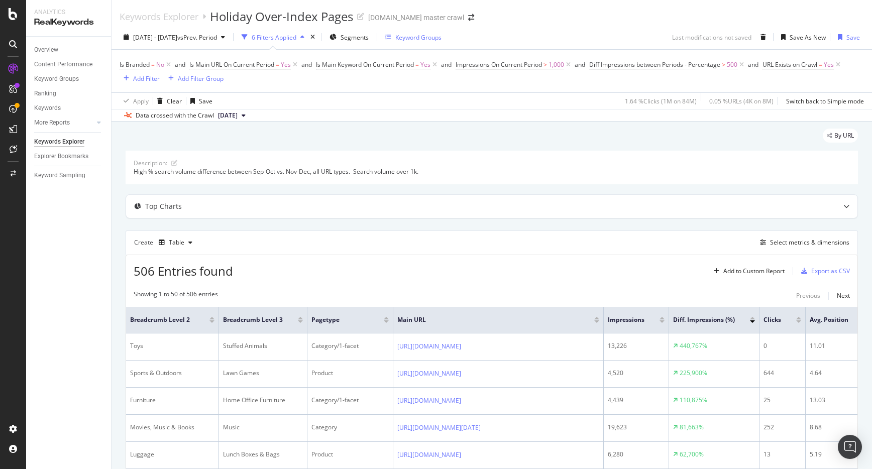
click at [439, 38] on div "Keyword Groups" at bounding box center [418, 37] width 46 height 9
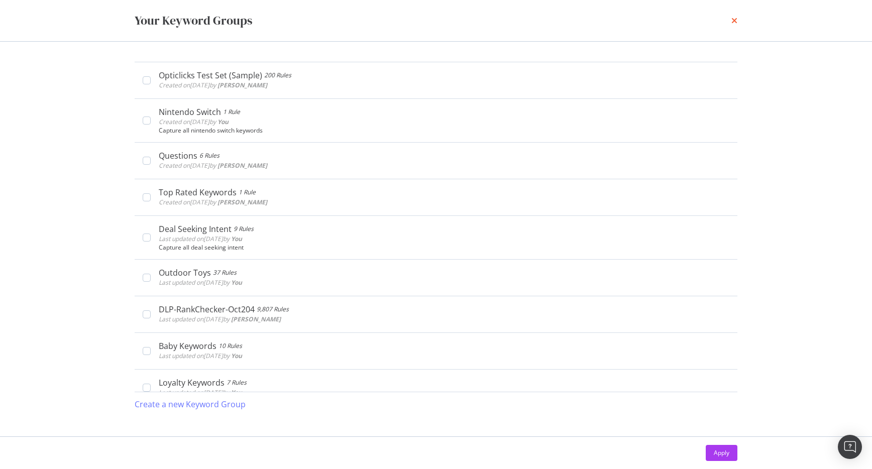
click at [734, 21] on icon "times" at bounding box center [734, 21] width 6 height 8
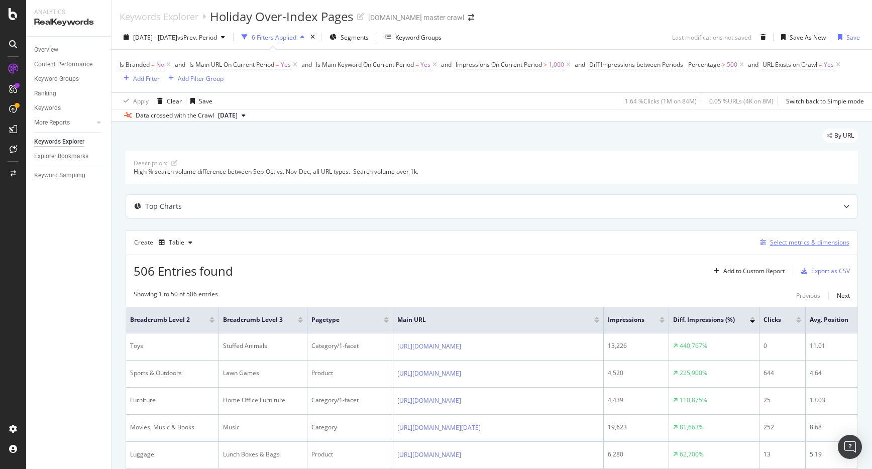
click at [787, 241] on div "Select metrics & dimensions" at bounding box center [809, 242] width 79 height 9
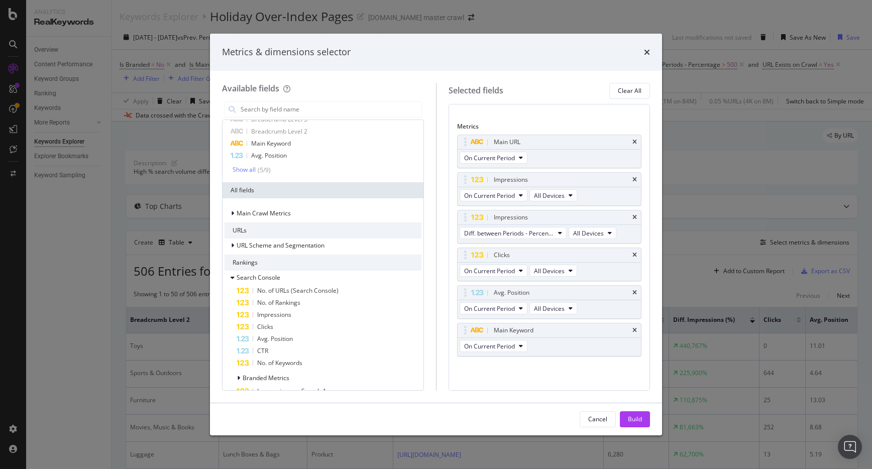
scroll to position [48, 0]
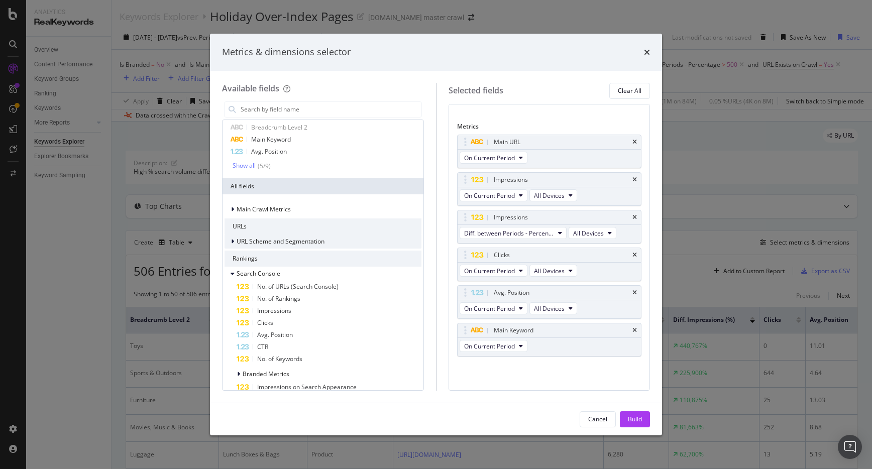
click at [289, 237] on span "URL Scheme and Segmentation" at bounding box center [281, 241] width 88 height 9
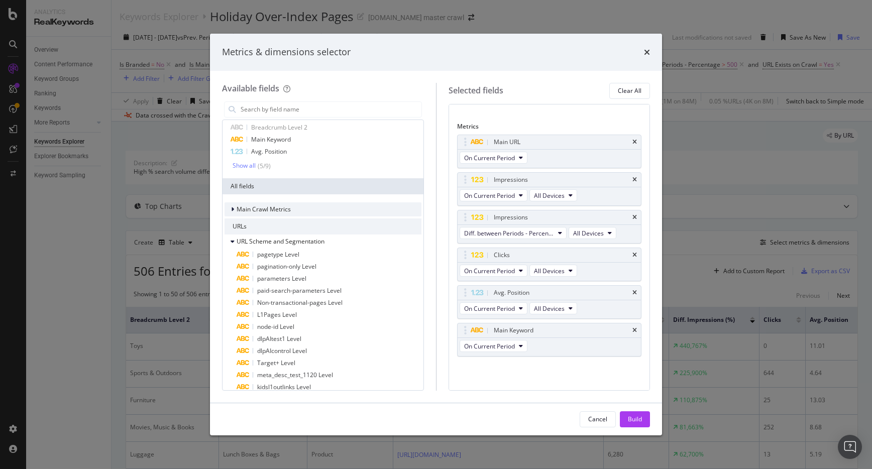
click at [270, 205] on span "Main Crawl Metrics" at bounding box center [264, 209] width 54 height 9
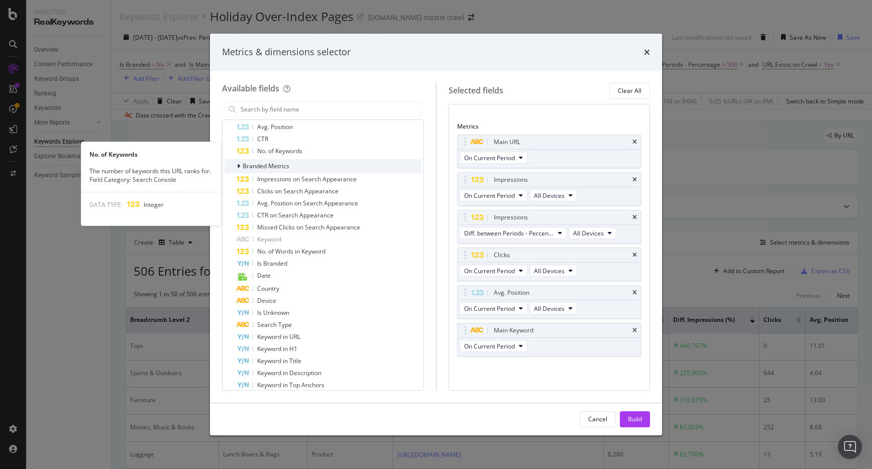
scroll to position [911, 0]
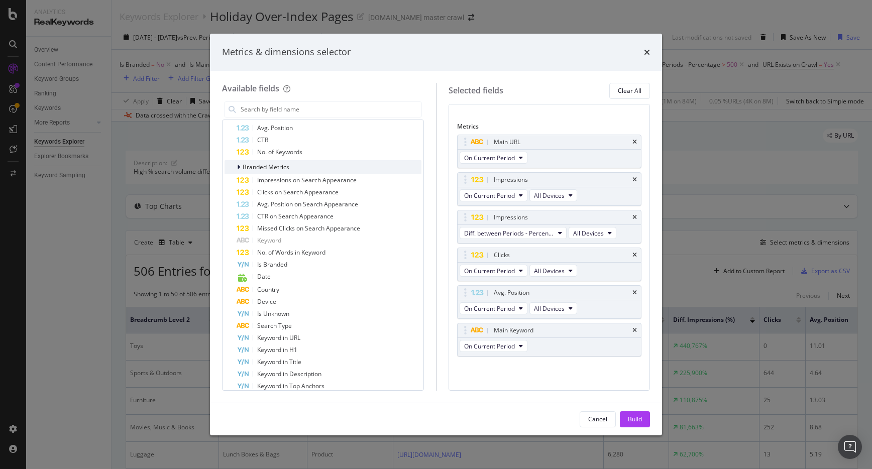
click at [337, 173] on div "Branded Metrics" at bounding box center [322, 167] width 197 height 14
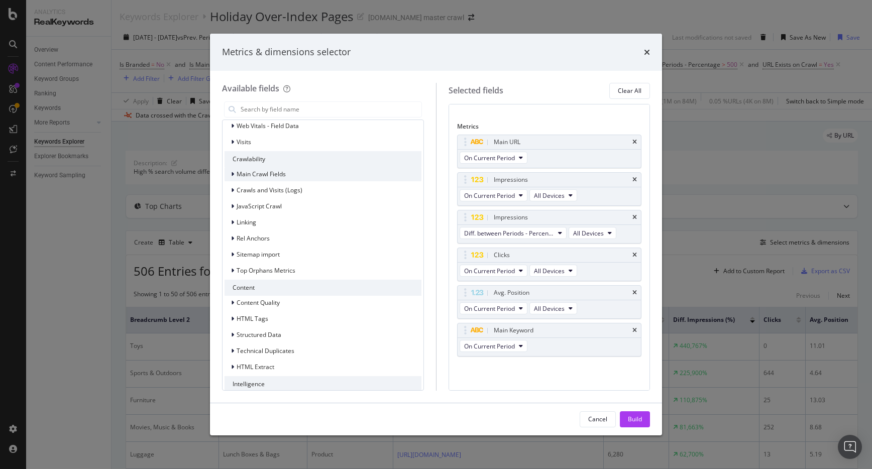
scroll to position [1654, 0]
click at [301, 302] on div "Content Quality" at bounding box center [322, 300] width 197 height 14
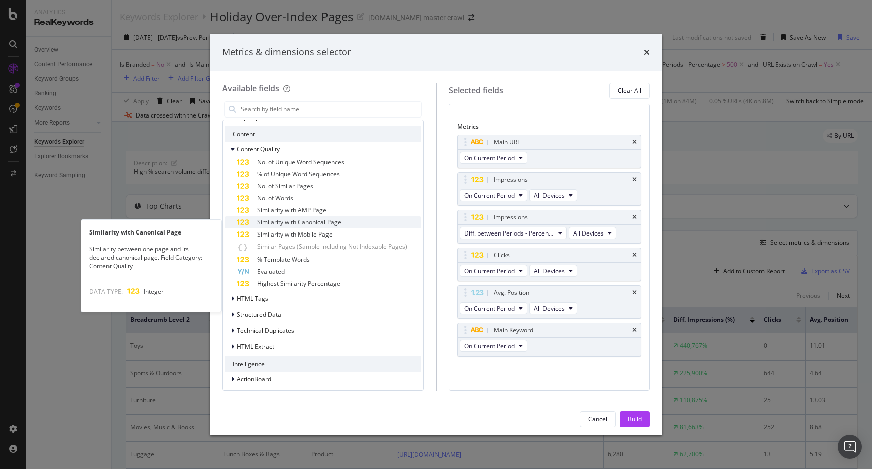
scroll to position [1809, 0]
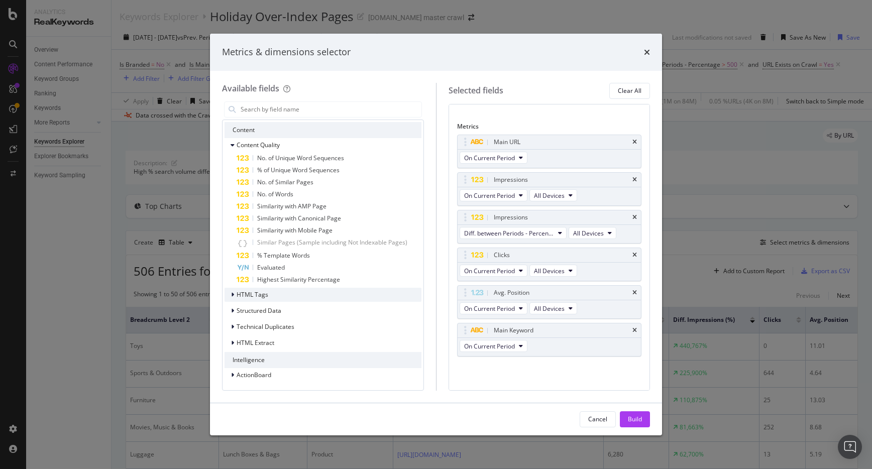
click at [359, 295] on div "HTML Tags" at bounding box center [322, 295] width 197 height 14
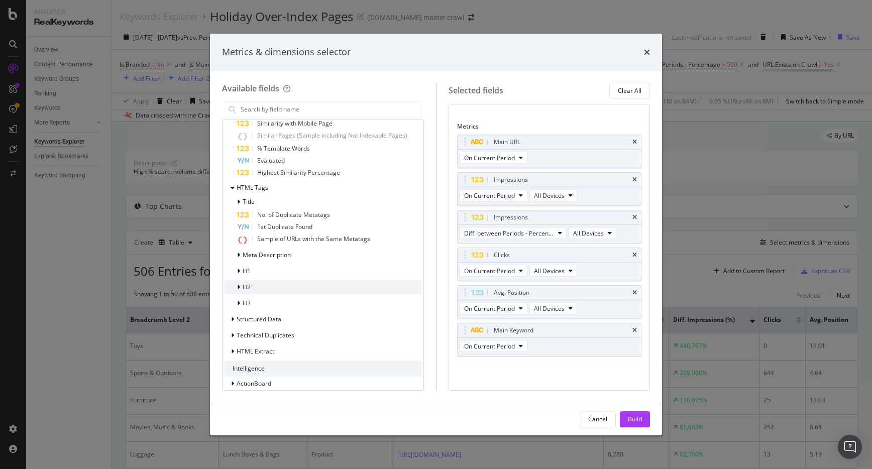
scroll to position [1924, 0]
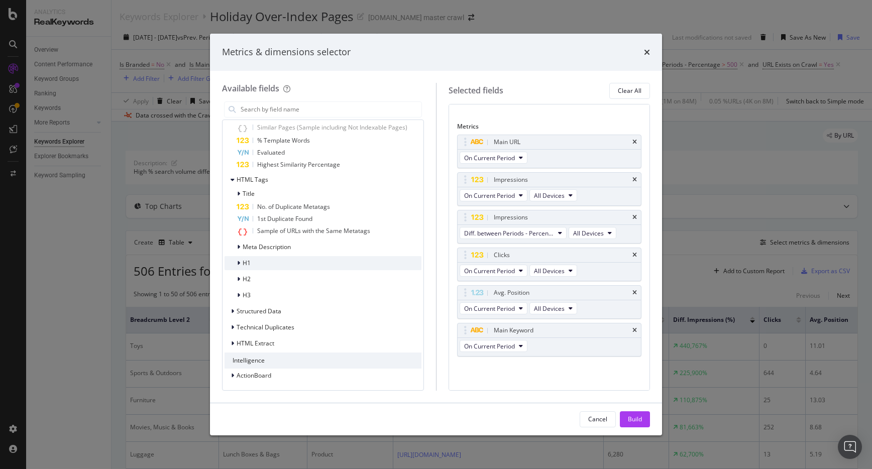
click at [347, 260] on div "H1" at bounding box center [322, 263] width 197 height 14
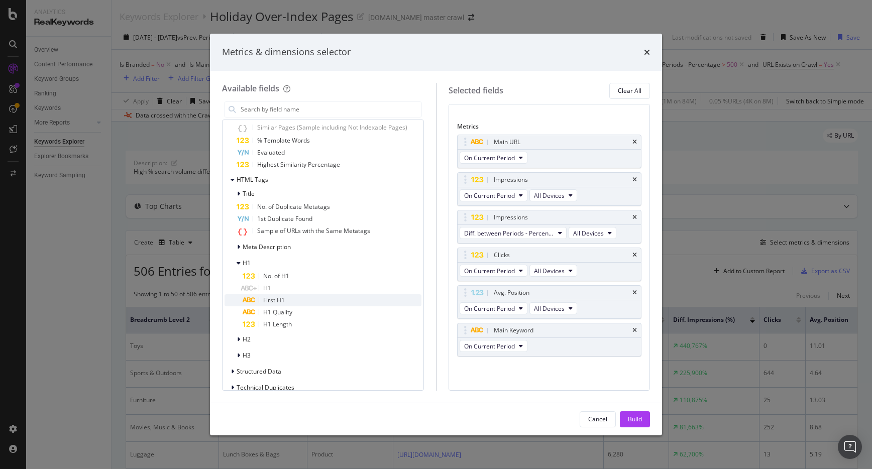
click at [362, 301] on div "First H1" at bounding box center [332, 300] width 179 height 12
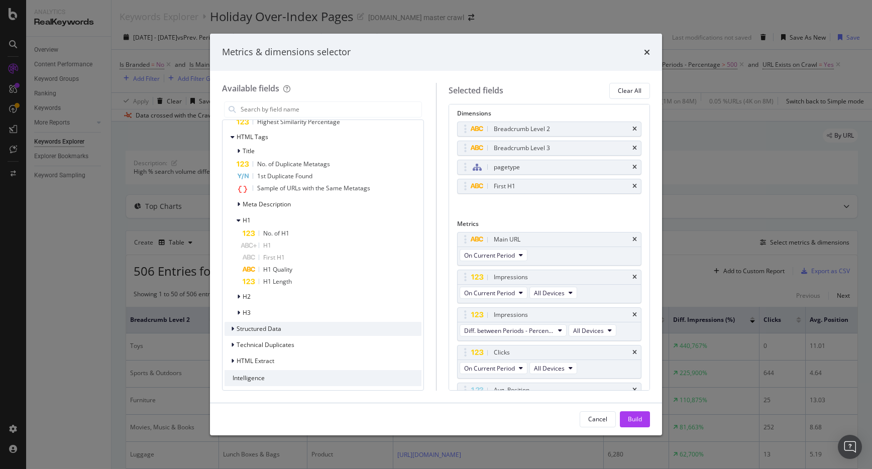
scroll to position [1985, 0]
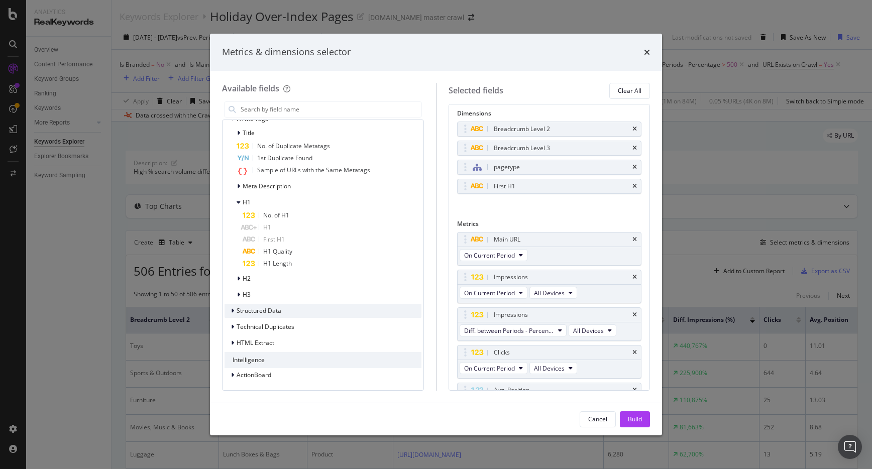
click at [310, 307] on div "Structured Data" at bounding box center [322, 311] width 197 height 14
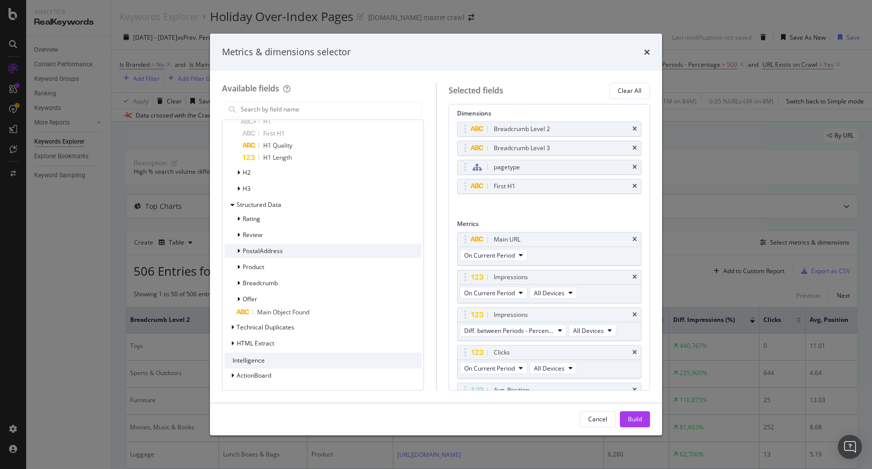
scroll to position [2091, 0]
click at [295, 327] on div "Technical Duplicates" at bounding box center [322, 327] width 197 height 14
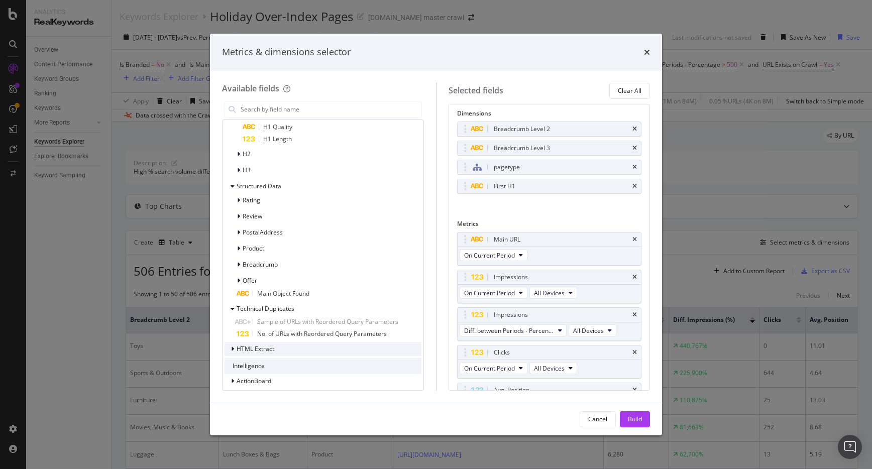
scroll to position [2115, 0]
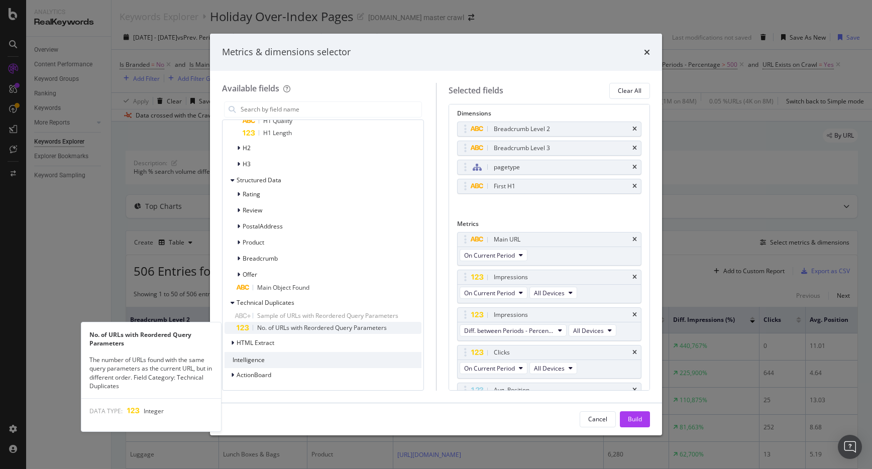
click at [314, 326] on span "No. of URLs with Reordered Query Parameters" at bounding box center [322, 327] width 130 height 9
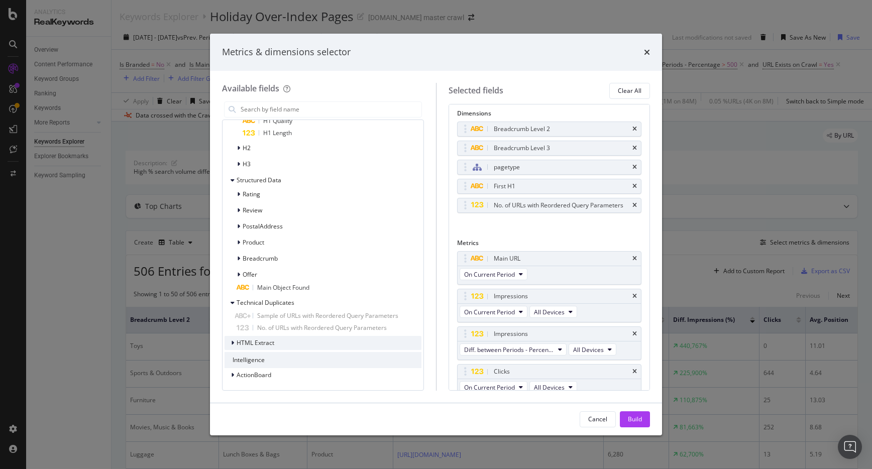
click at [322, 340] on div "HTML Extract" at bounding box center [322, 343] width 197 height 14
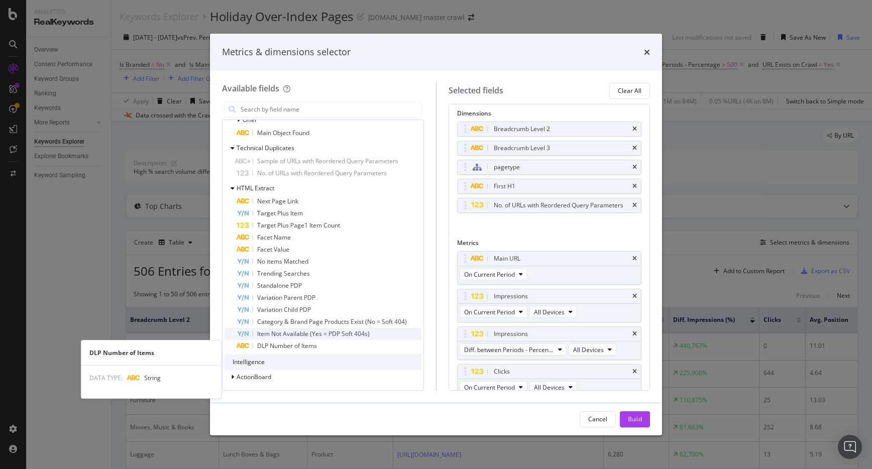
scroll to position [2272, 0]
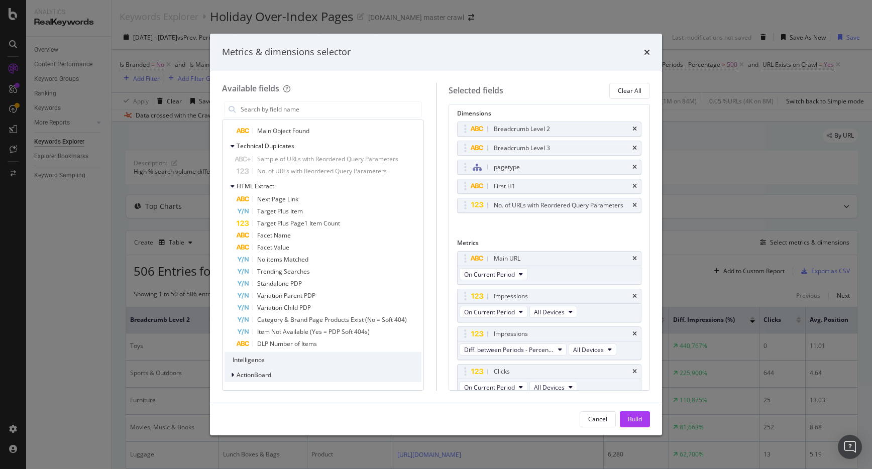
click at [252, 371] on span "ActionBoard" at bounding box center [254, 375] width 35 height 9
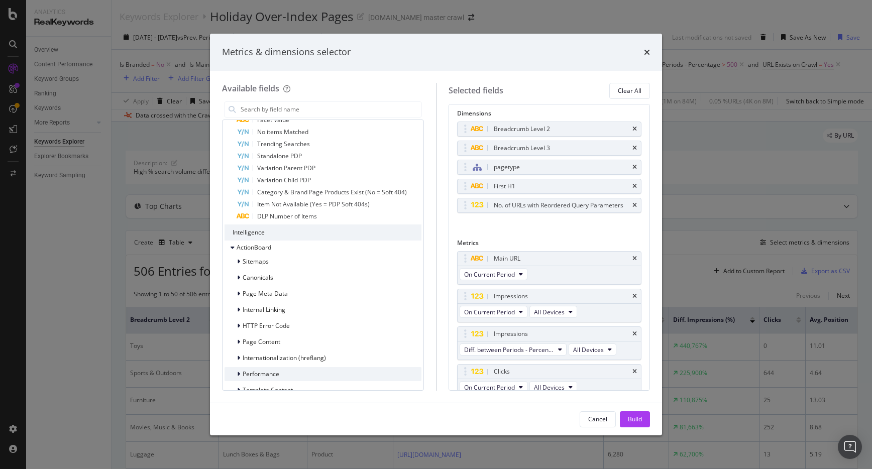
scroll to position [2427, 0]
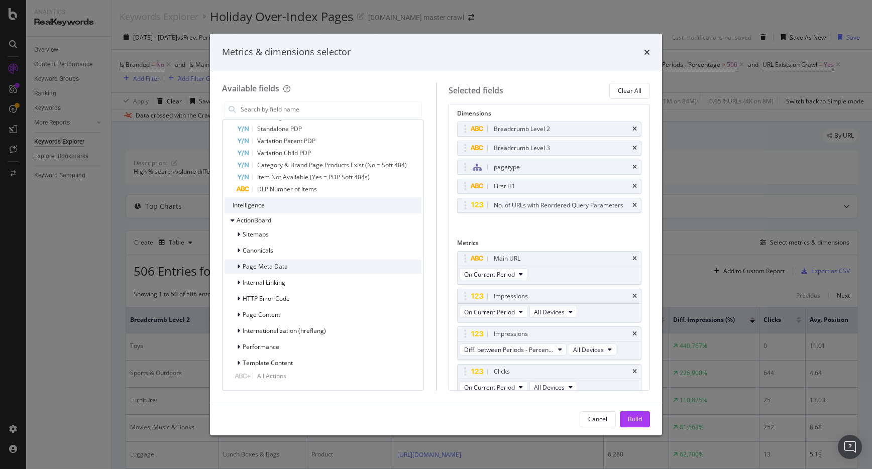
click at [240, 267] on div "modal" at bounding box center [240, 267] width 6 height 10
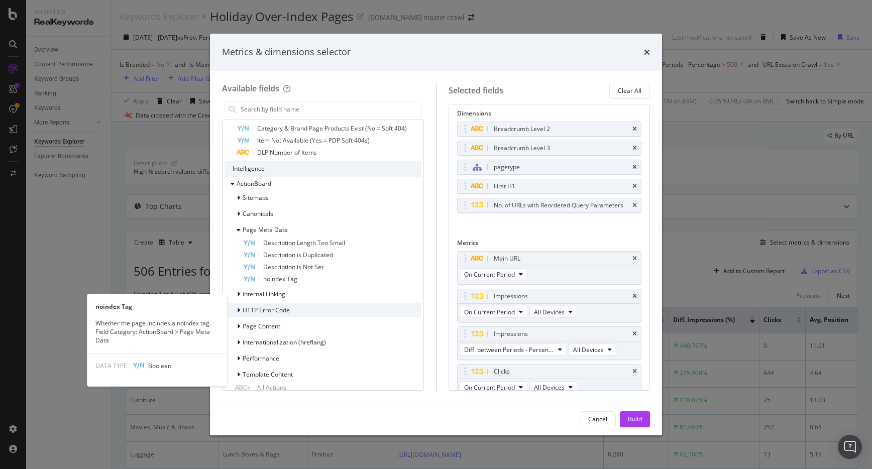
scroll to position [2475, 0]
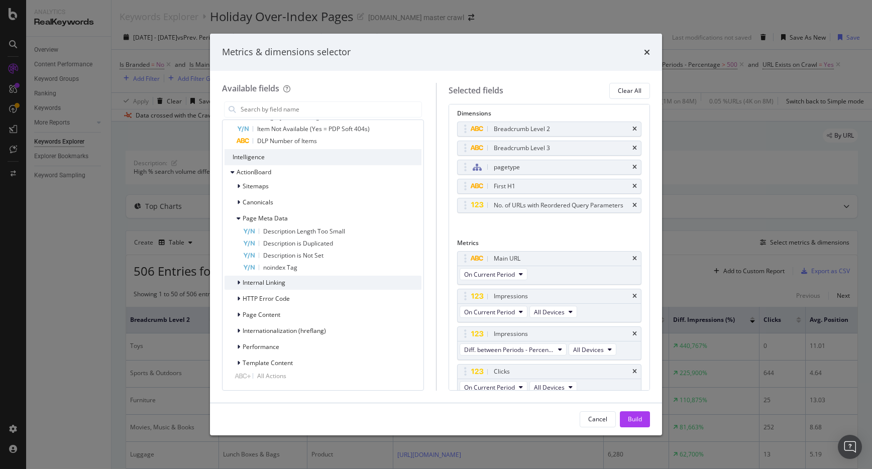
click at [242, 283] on div "modal" at bounding box center [240, 283] width 6 height 10
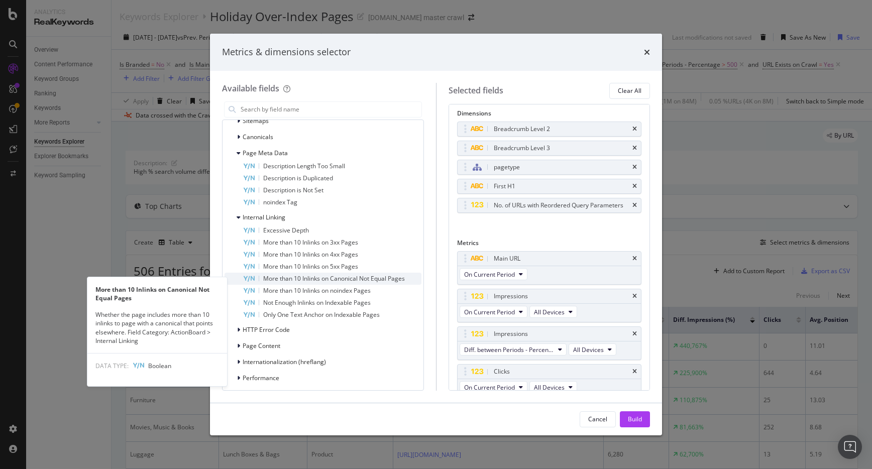
scroll to position [2543, 0]
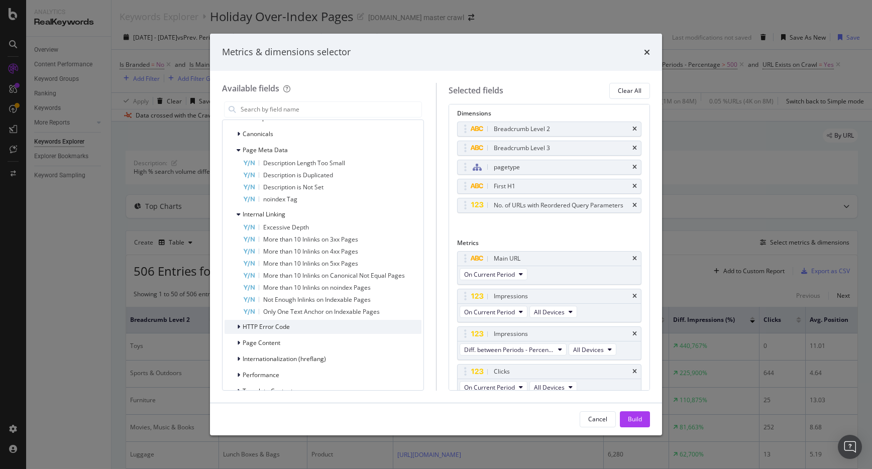
click at [239, 327] on icon "modal" at bounding box center [238, 327] width 3 height 6
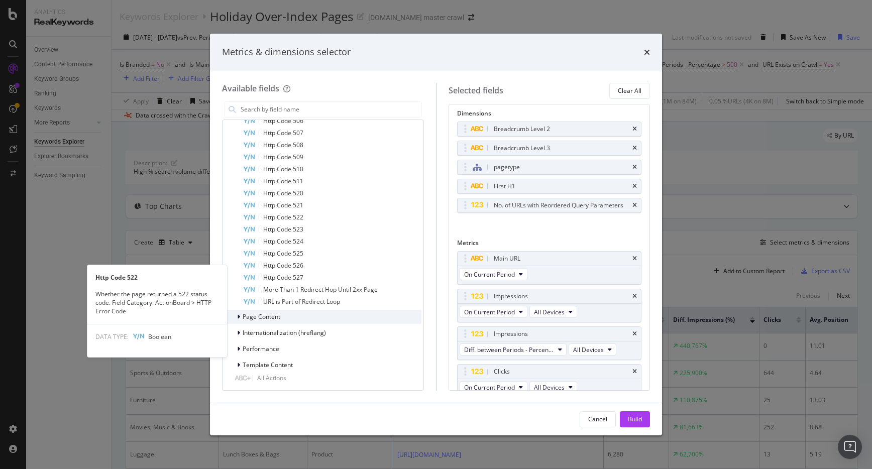
scroll to position [3427, 0]
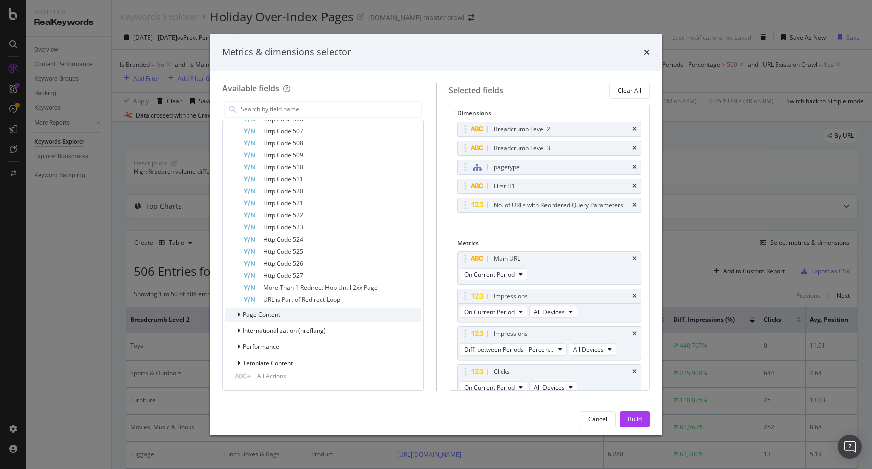
click at [242, 317] on div "modal" at bounding box center [240, 315] width 6 height 10
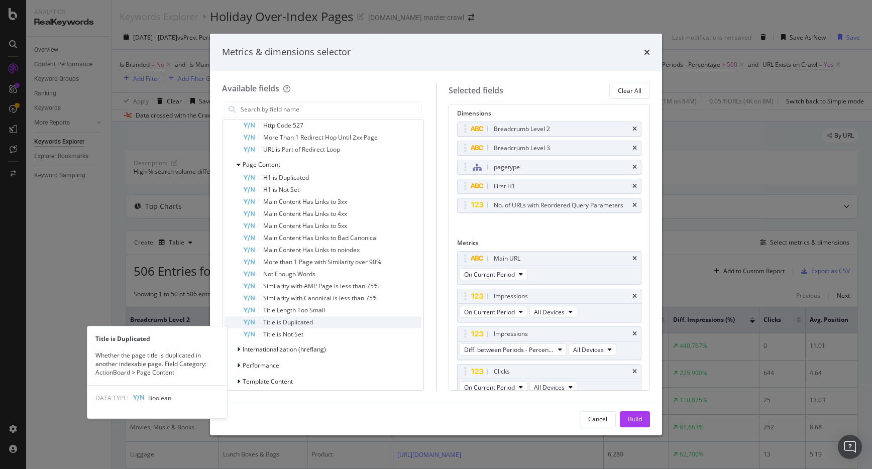
scroll to position [3596, 0]
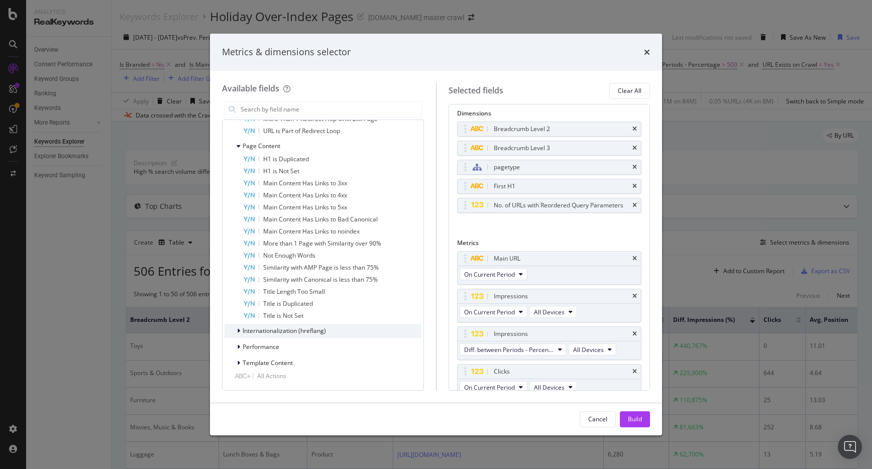
click at [230, 329] on div "Internationalization (hreflang)" at bounding box center [274, 331] width 101 height 10
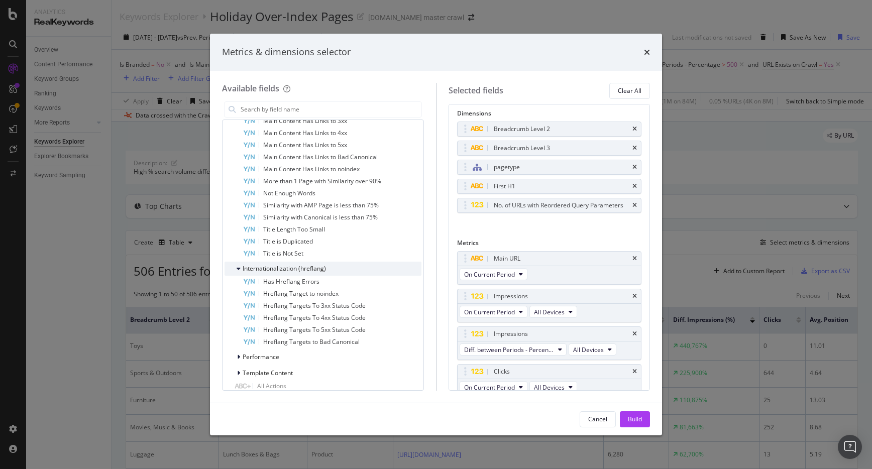
scroll to position [3668, 0]
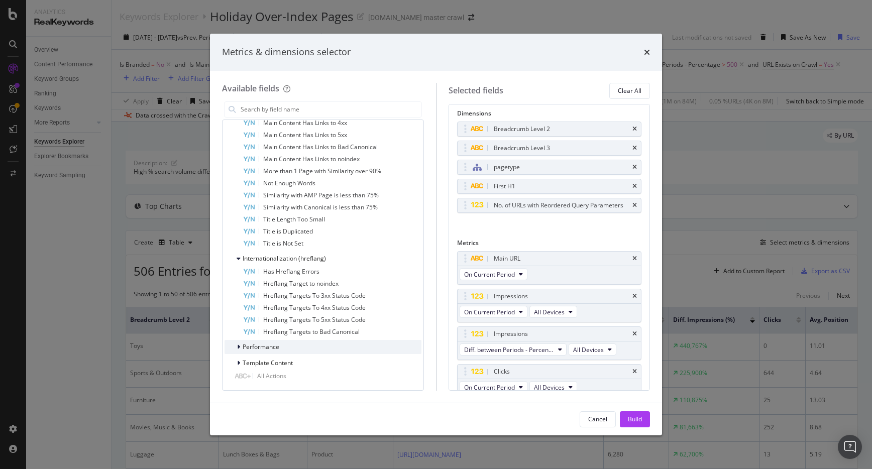
click at [246, 345] on span "Performance" at bounding box center [261, 346] width 37 height 9
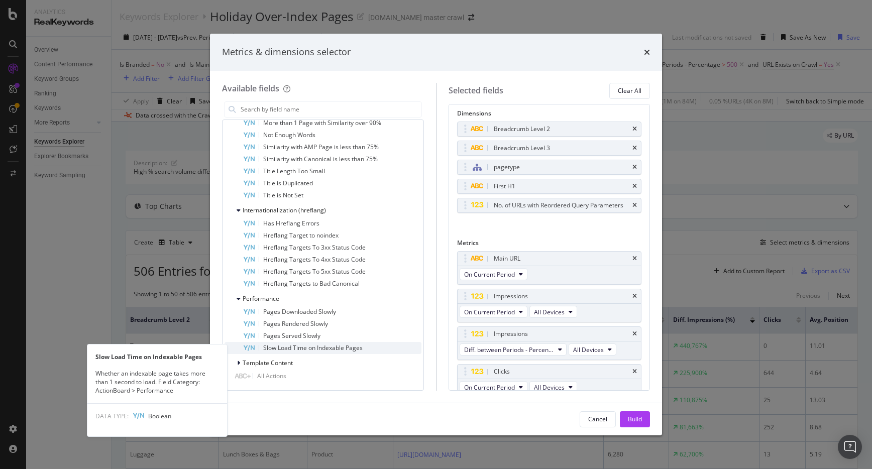
scroll to position [3708, 0]
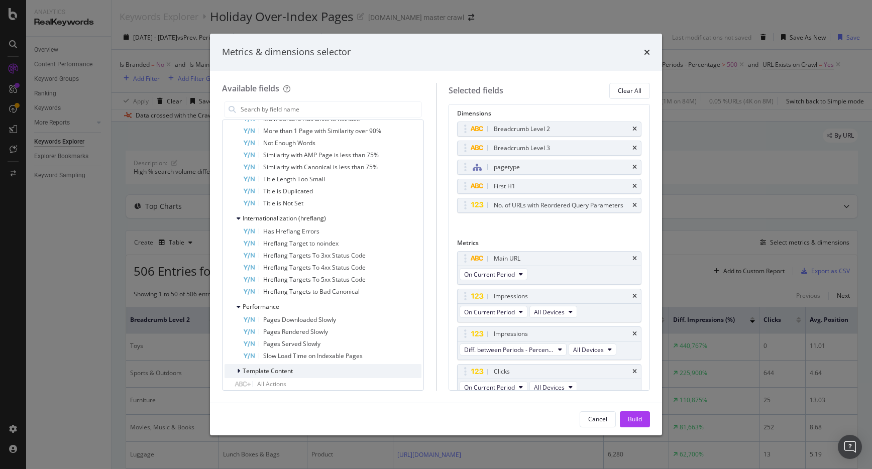
click at [239, 370] on icon "modal" at bounding box center [238, 371] width 3 height 6
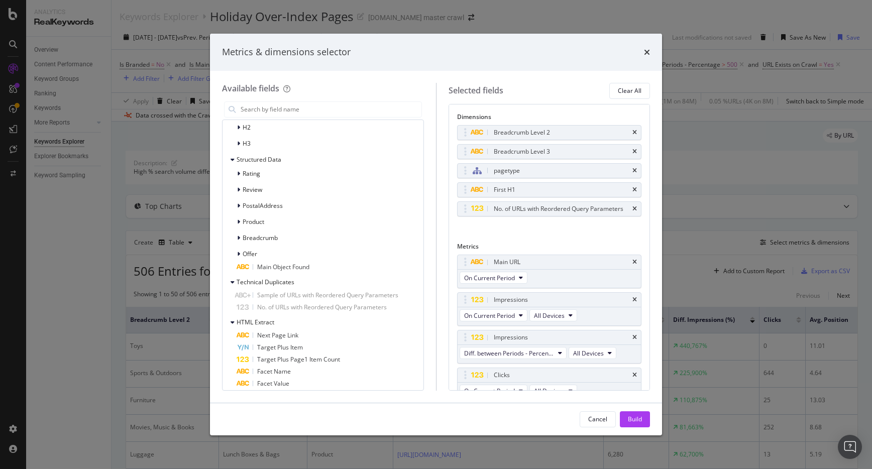
scroll to position [120, 0]
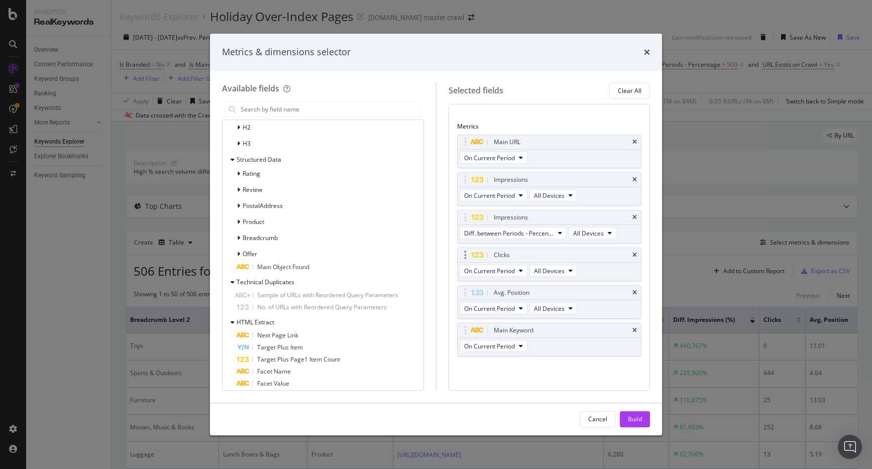
click at [636, 329] on icon "times" at bounding box center [634, 330] width 5 height 6
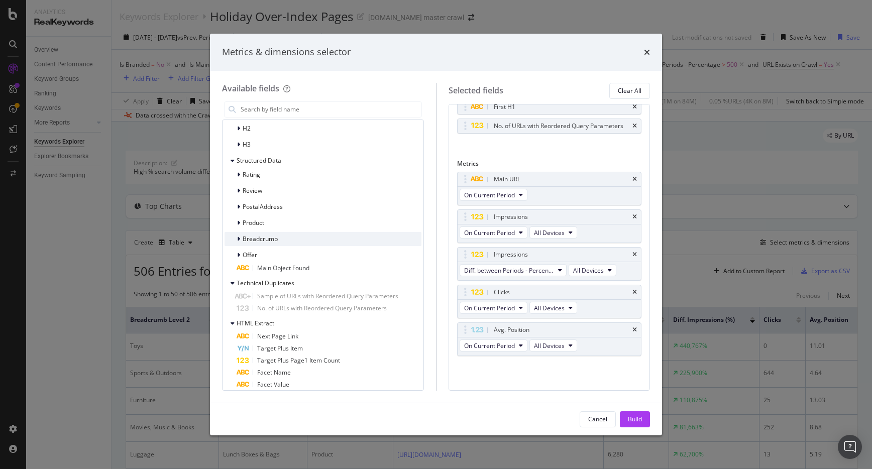
scroll to position [2135, 0]
click at [306, 240] on div "Breadcrumb" at bounding box center [322, 239] width 197 height 14
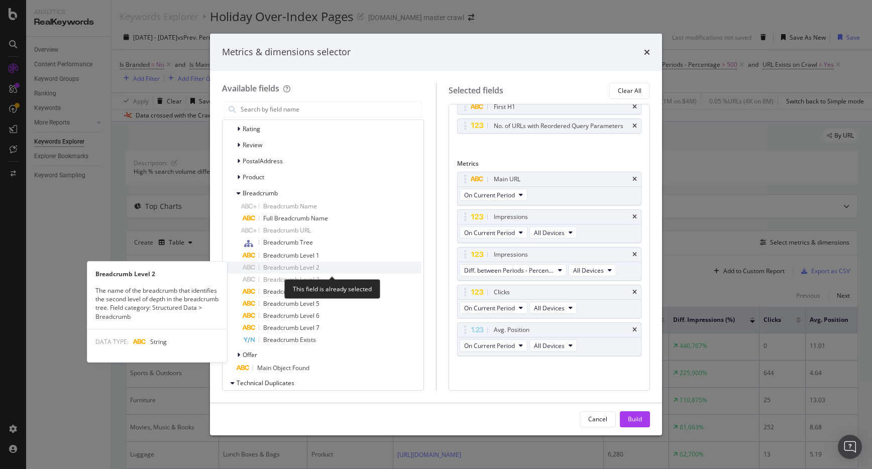
scroll to position [2180, 0]
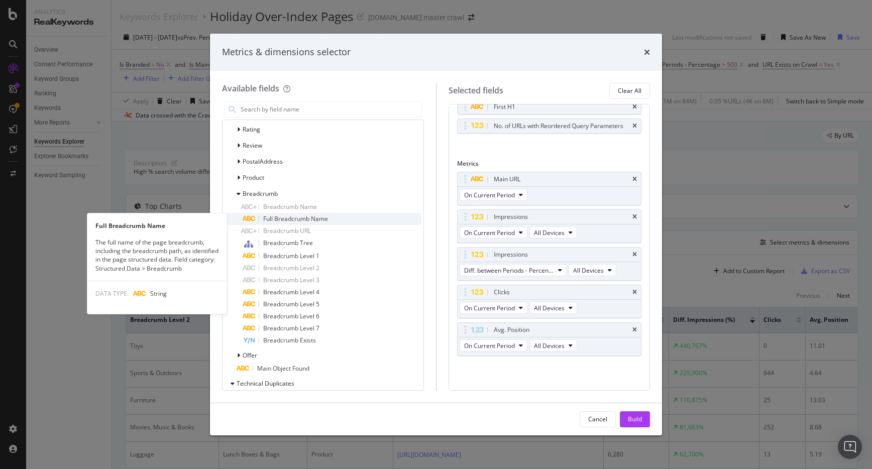
click at [336, 216] on div "Full Breadcrumb Name" at bounding box center [332, 219] width 179 height 12
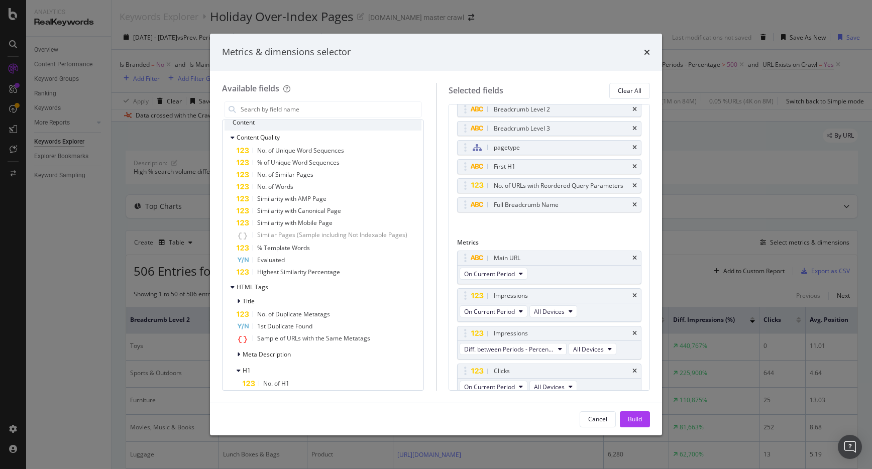
scroll to position [25, 0]
click at [642, 424] on button "Build" at bounding box center [635, 419] width 30 height 16
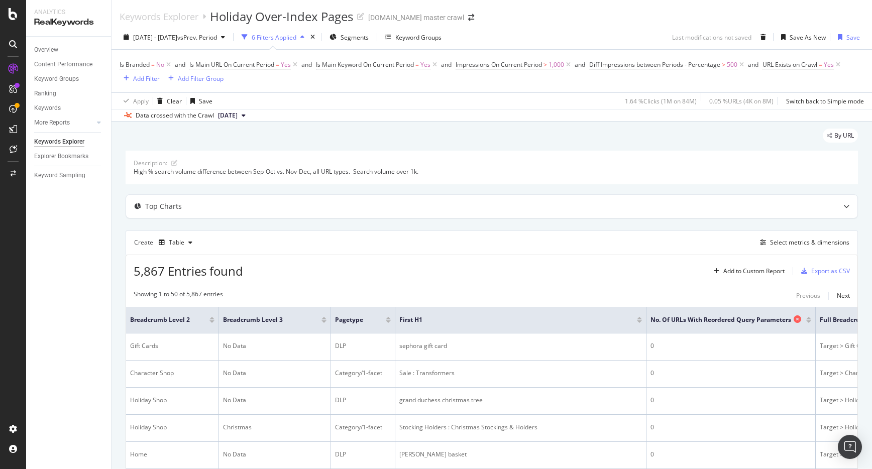
click at [798, 319] on icon at bounding box center [797, 319] width 8 height 8
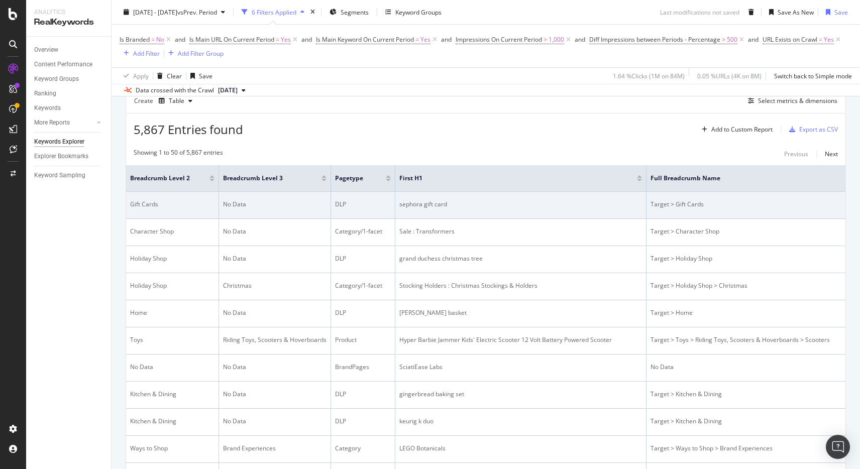
scroll to position [139, 0]
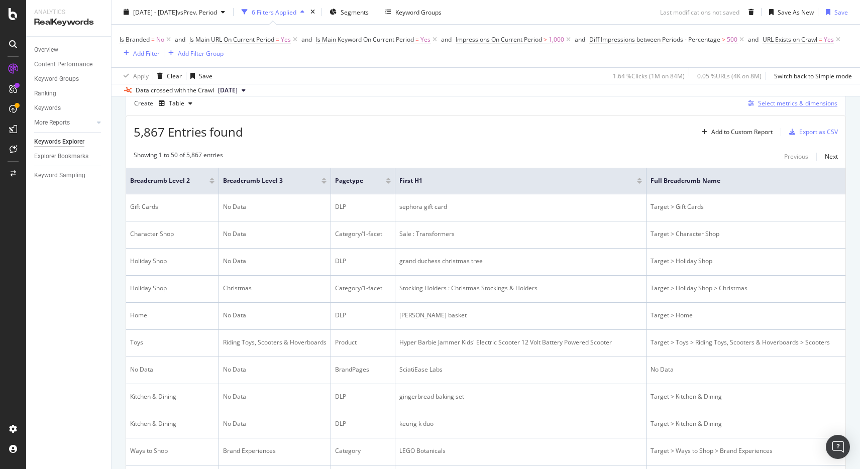
click at [794, 104] on div "Select metrics & dimensions" at bounding box center [797, 103] width 79 height 9
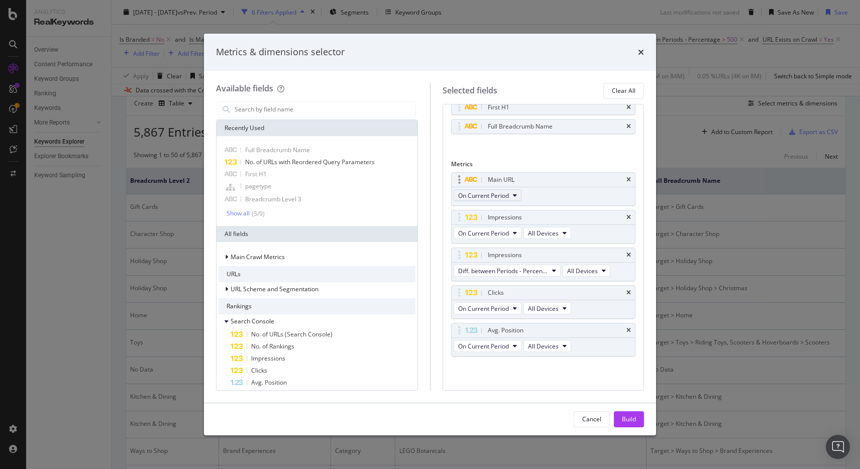
scroll to position [0, 0]
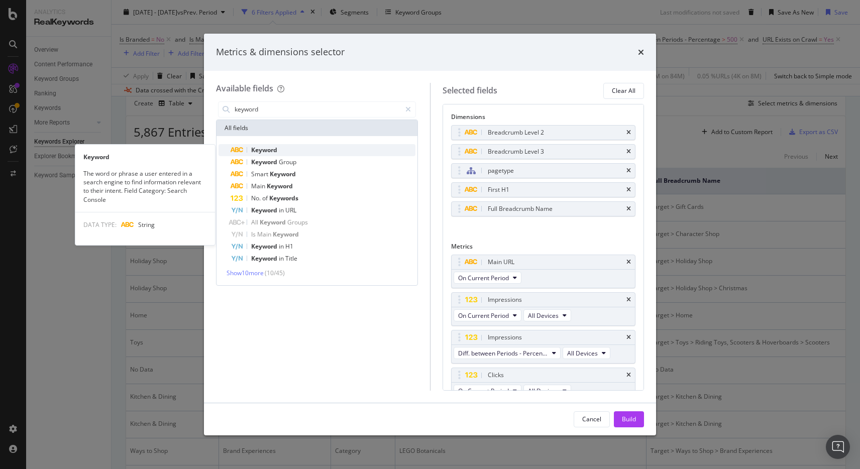
type input "keyword"
click at [282, 151] on div "Keyword" at bounding box center [322, 150] width 185 height 12
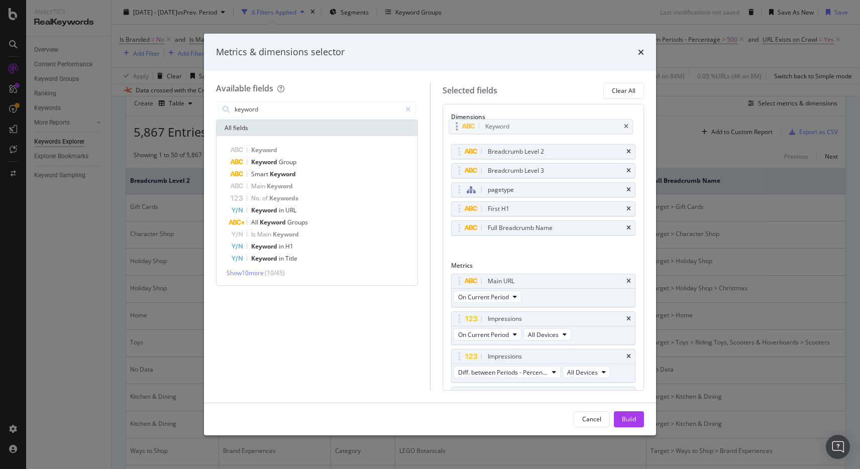
drag, startPoint x: 462, startPoint y: 227, endPoint x: 467, endPoint y: 135, distance: 92.6
click at [459, 126] on body "Analytics RealKeywords Overview Content Performance Keyword Groups Ranking Keyw…" at bounding box center [430, 234] width 860 height 469
click at [626, 420] on div "Build" at bounding box center [629, 419] width 14 height 9
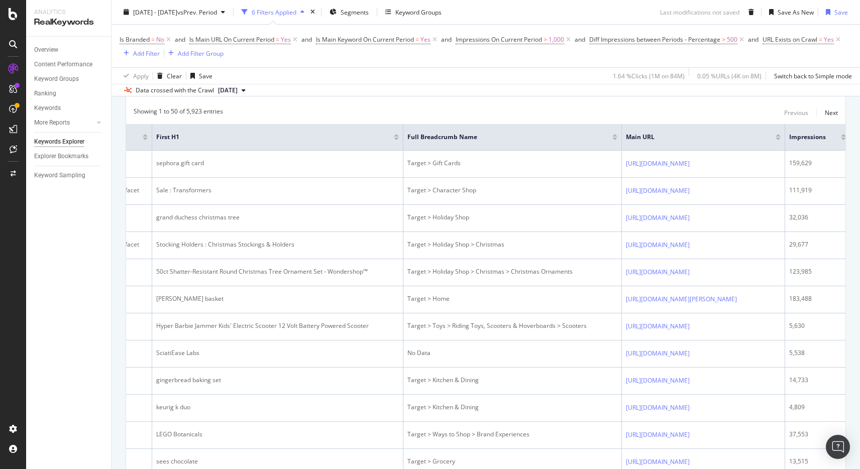
scroll to position [0, 346]
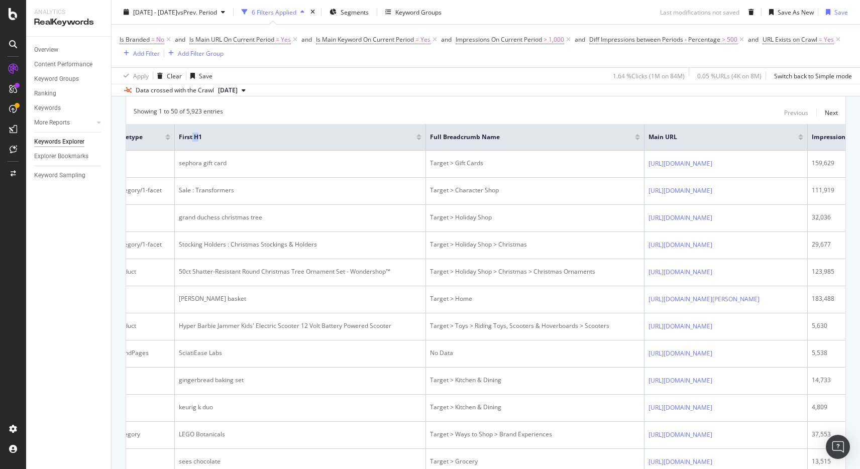
drag, startPoint x: 191, startPoint y: 140, endPoint x: 352, endPoint y: 129, distance: 161.5
click at [205, 138] on span "First H1" at bounding box center [290, 137] width 222 height 9
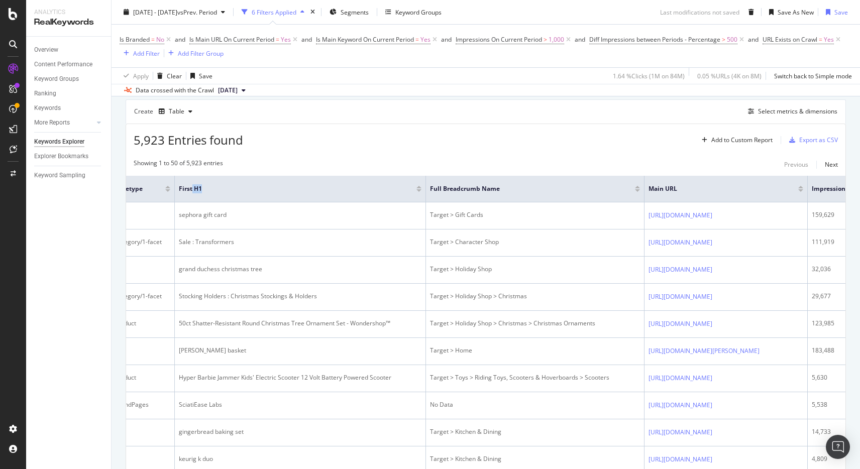
scroll to position [126, 0]
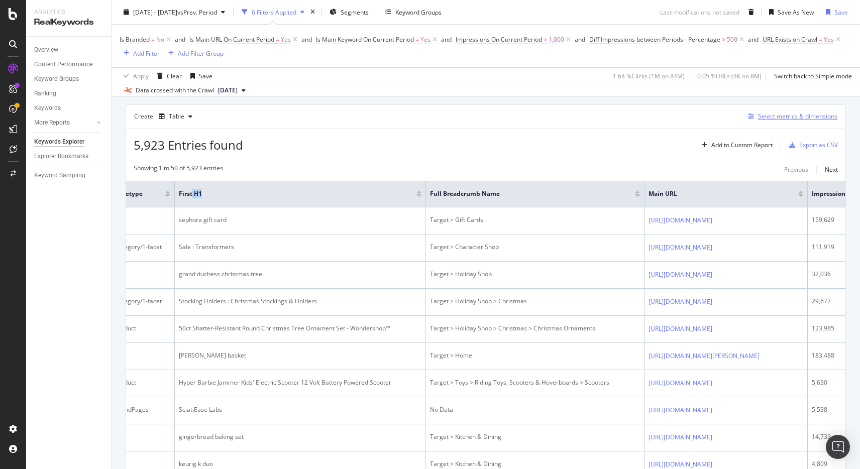
click at [776, 119] on div "Select metrics & dimensions" at bounding box center [797, 116] width 79 height 9
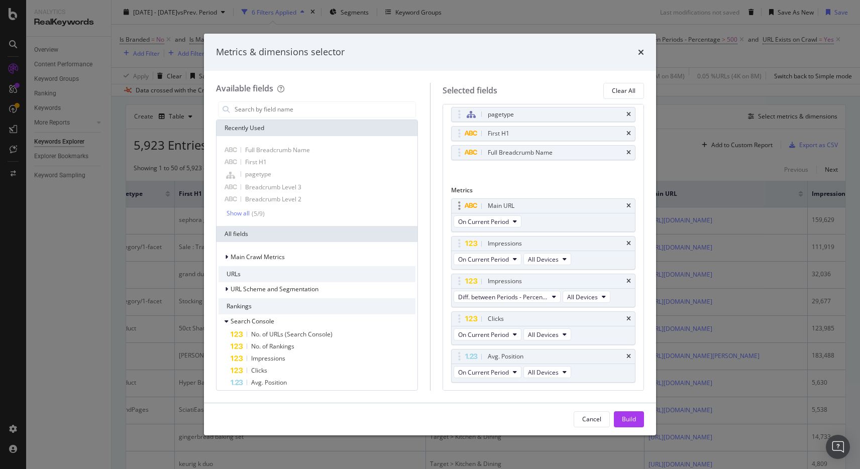
scroll to position [68, 0]
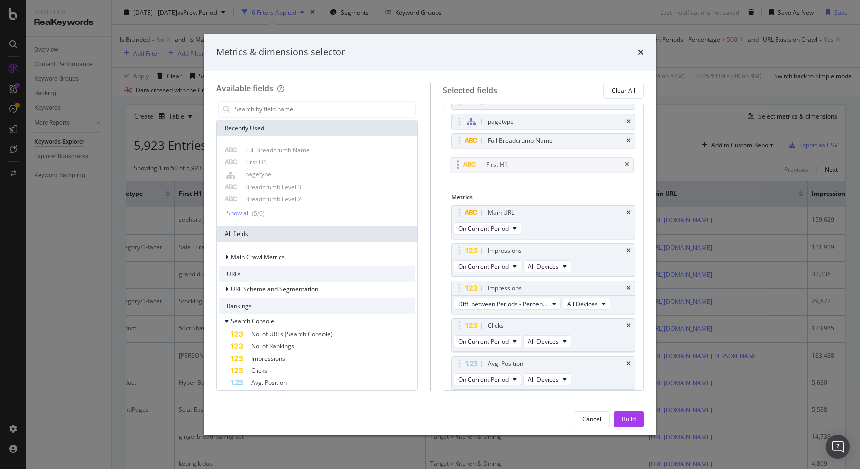
drag, startPoint x: 459, startPoint y: 139, endPoint x: 458, endPoint y: 160, distance: 21.1
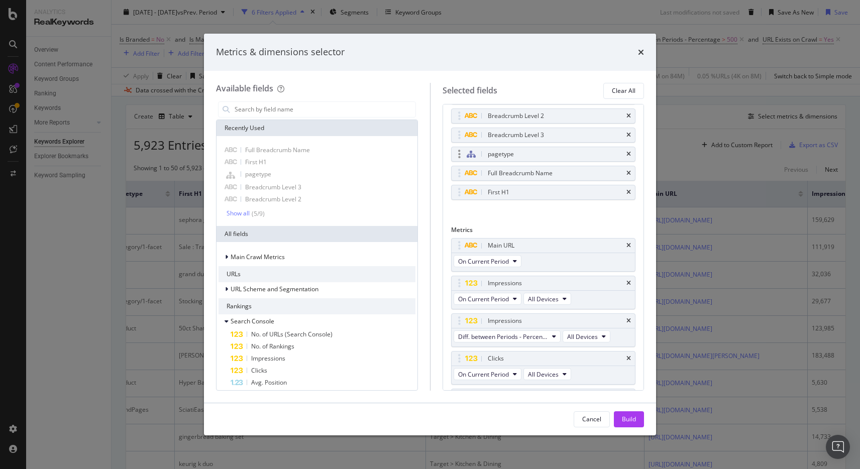
scroll to position [27, 0]
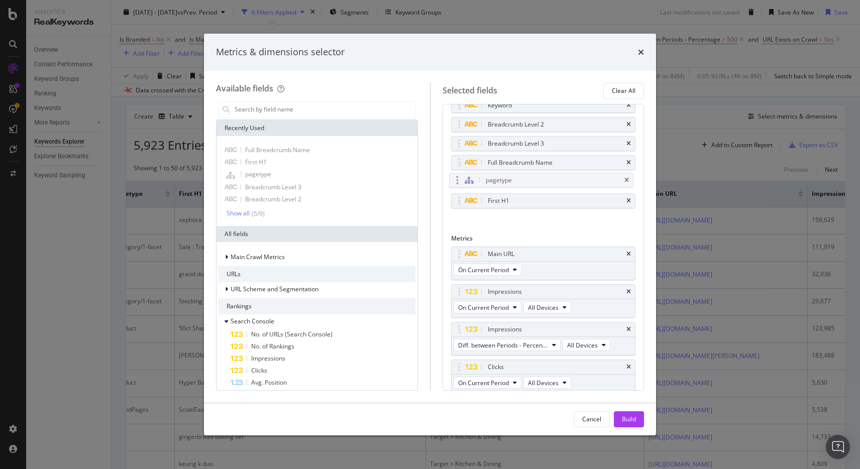
drag, startPoint x: 469, startPoint y: 165, endPoint x: 467, endPoint y: 182, distance: 17.7
click at [628, 417] on div "Build" at bounding box center [629, 419] width 14 height 9
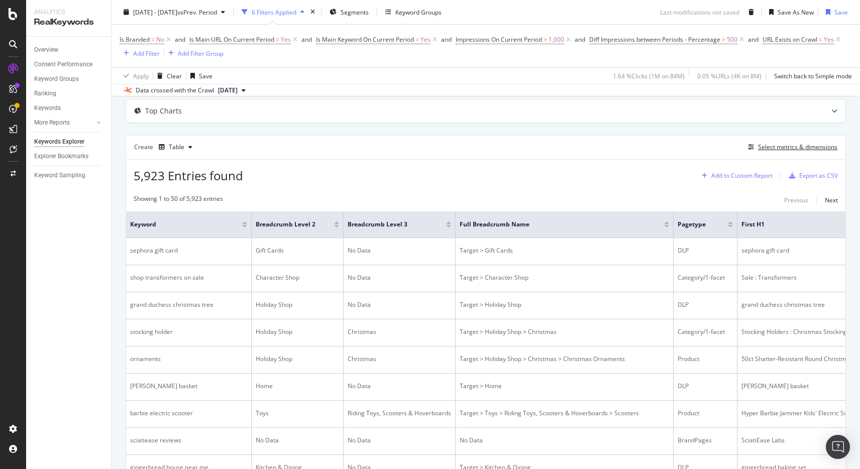
scroll to position [100, 0]
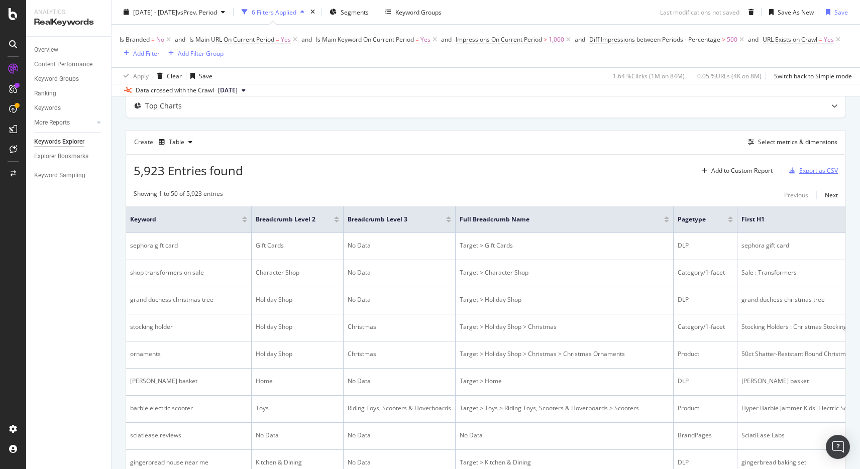
click at [813, 172] on div "Export as CSV" at bounding box center [818, 170] width 39 height 9
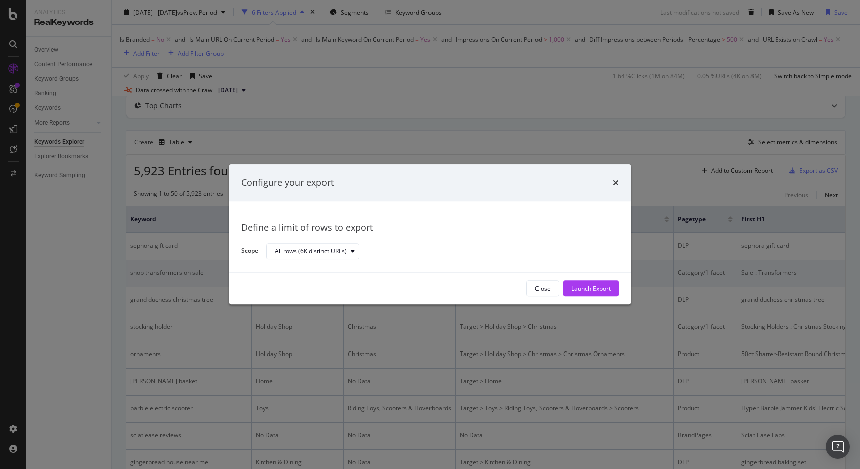
click at [608, 288] on div "Launch Export" at bounding box center [591, 288] width 40 height 9
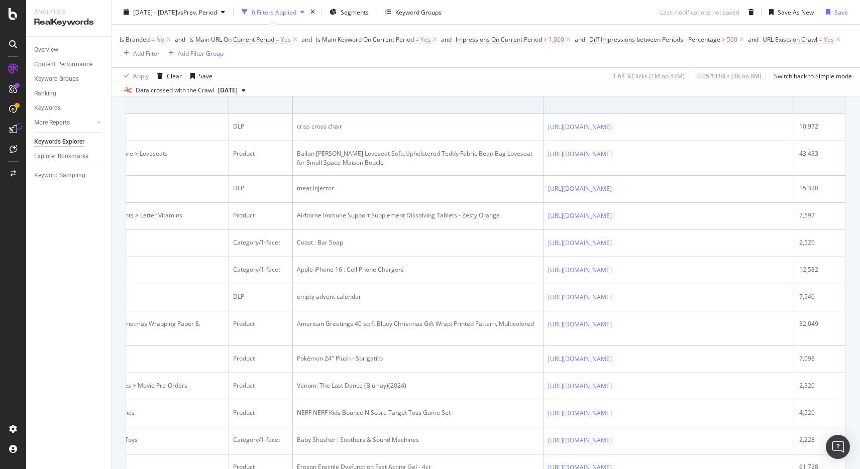
scroll to position [0, 466]
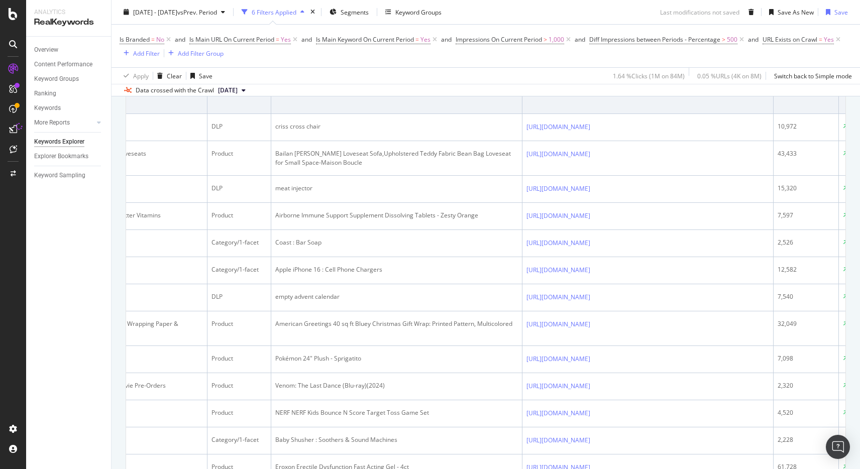
click at [600, 95] on icon at bounding box center [597, 92] width 6 height 6
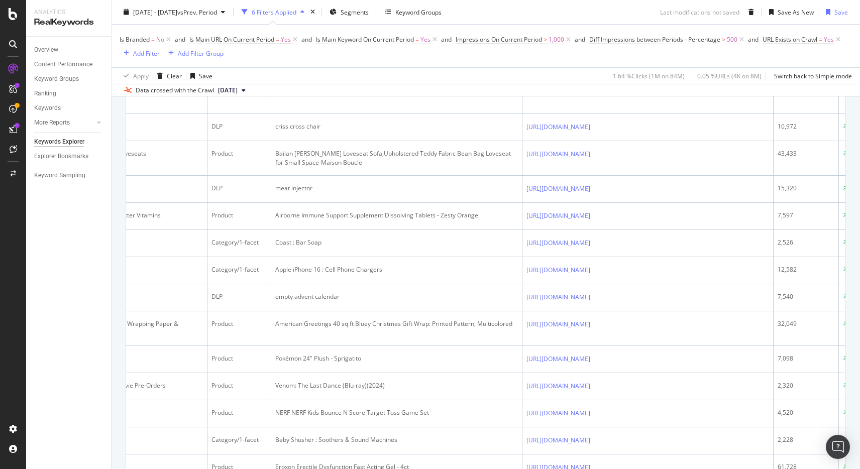
drag, startPoint x: 55, startPoint y: 172, endPoint x: 745, endPoint y: 2, distance: 711.0
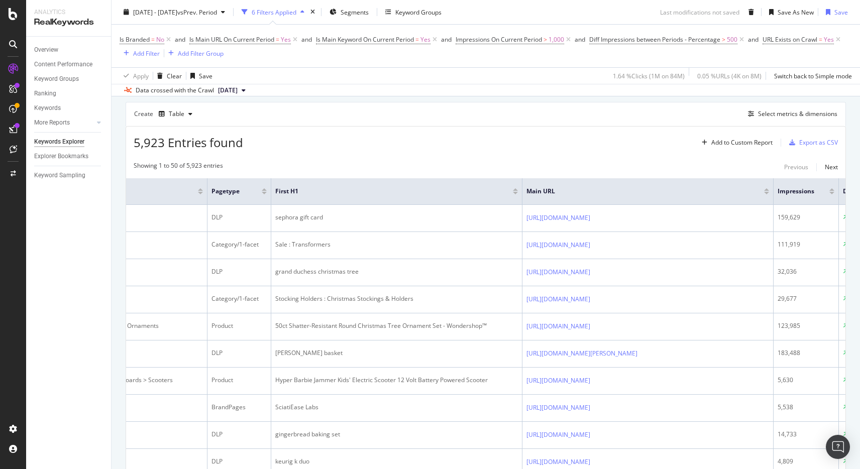
scroll to position [0, 0]
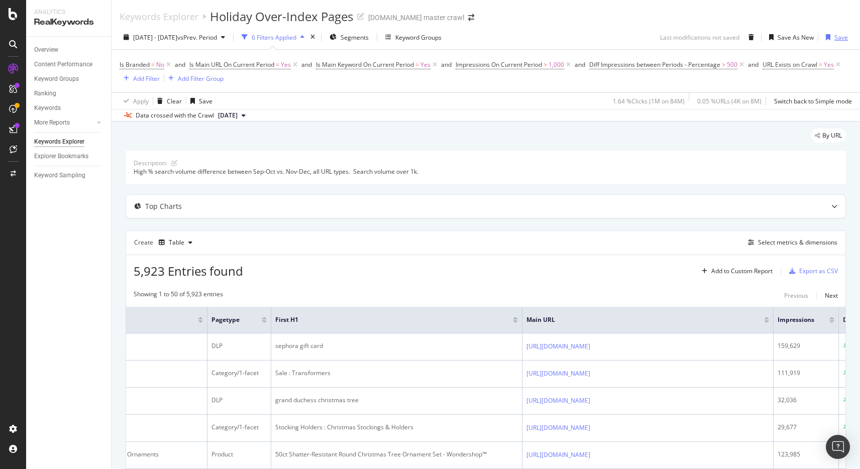
click at [846, 39] on div "Save" at bounding box center [841, 37] width 14 height 9
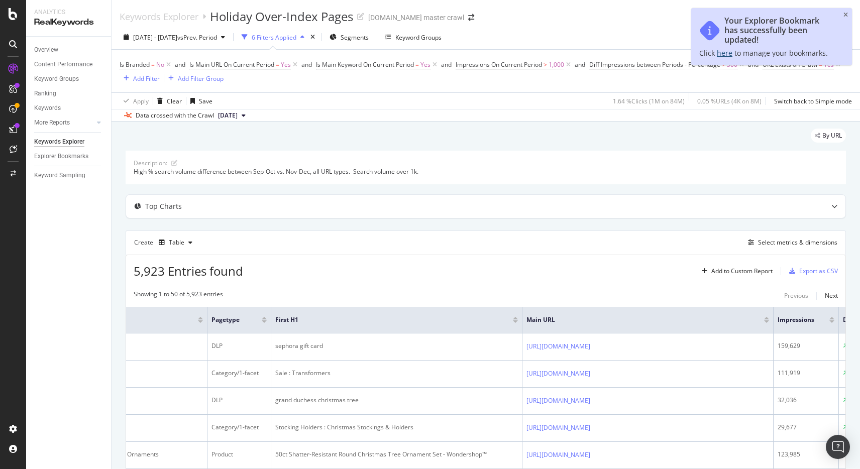
click at [720, 54] on link "here" at bounding box center [725, 53] width 16 height 10
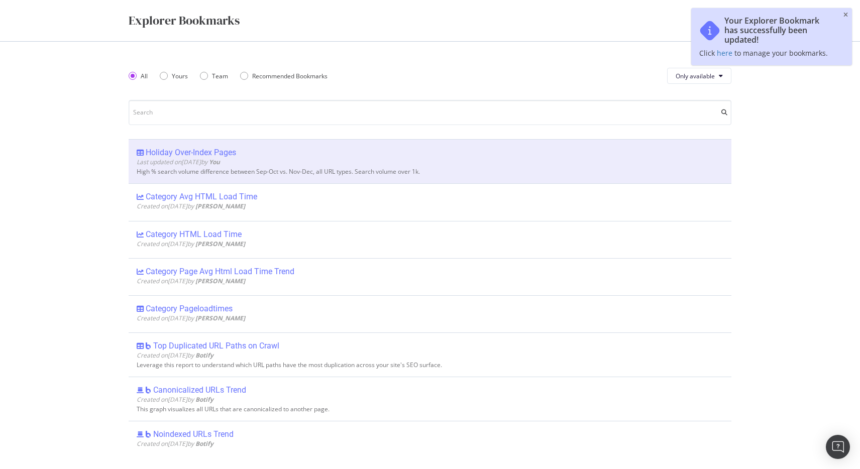
click at [214, 153] on div "Holiday Over-Index Pages" at bounding box center [191, 153] width 90 height 10
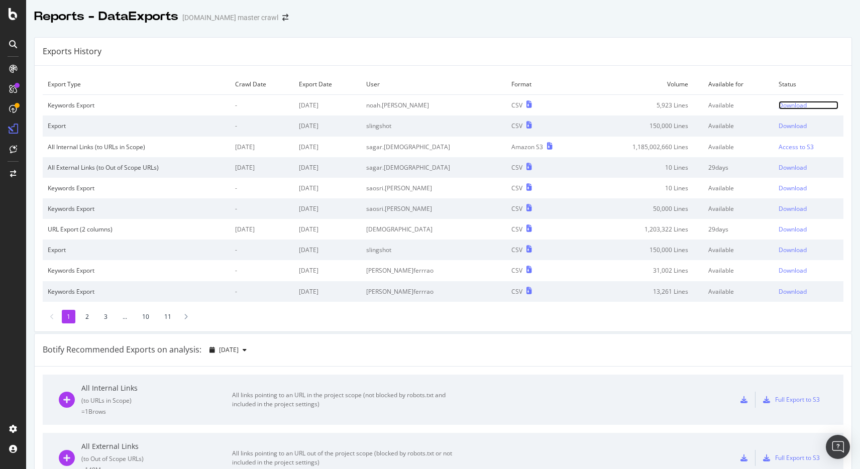
click at [781, 104] on div "Download" at bounding box center [792, 105] width 28 height 9
